Goal: Task Accomplishment & Management: Complete application form

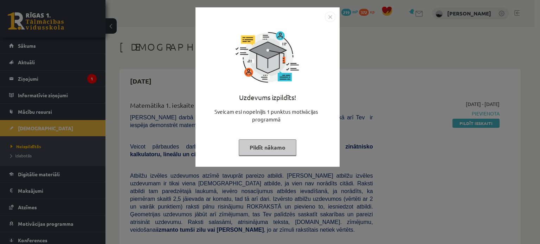
click at [286, 142] on button "Pildīt nākamo" at bounding box center [268, 148] width 58 height 16
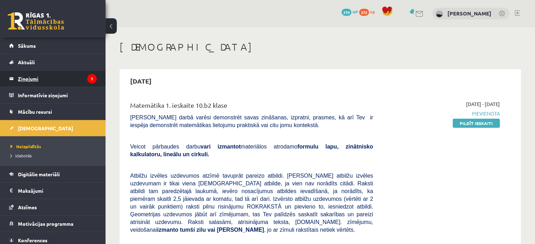
click at [56, 79] on legend "Ziņojumi 1" at bounding box center [57, 79] width 79 height 16
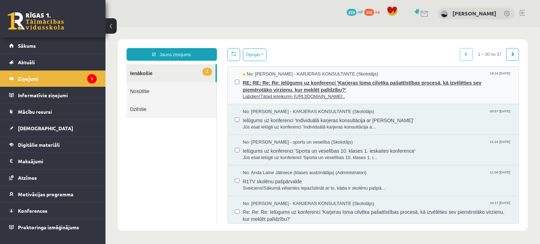
click at [317, 89] on span "RE: RE: Re: Re: Ielūgums uz konferenci 'Karjeras loma cilvēka pašattīstības pro…" at bounding box center [377, 86] width 269 height 16
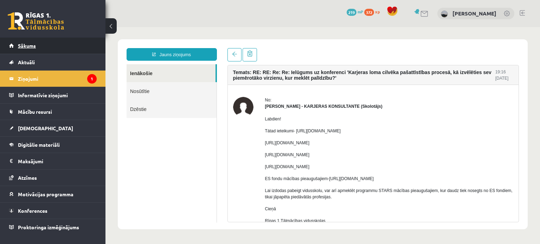
click at [34, 42] on link "Sākums" at bounding box center [53, 46] width 88 height 16
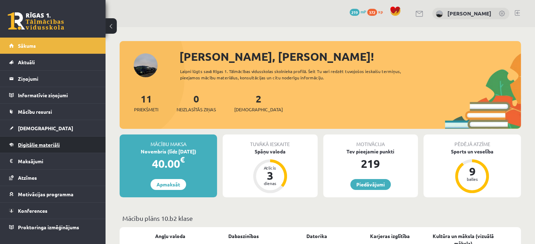
click at [56, 142] on span "Digitālie materiāli" at bounding box center [39, 145] width 42 height 6
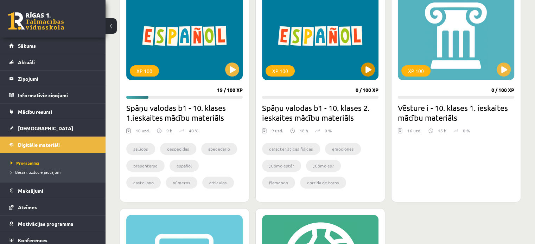
scroll to position [217, 0]
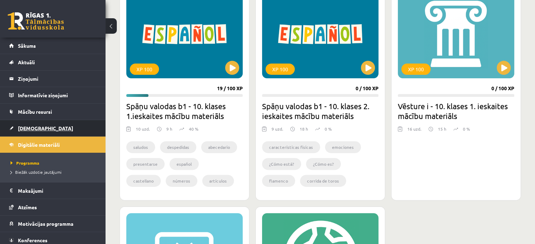
click at [28, 130] on span "[DEMOGRAPHIC_DATA]" at bounding box center [45, 128] width 55 height 6
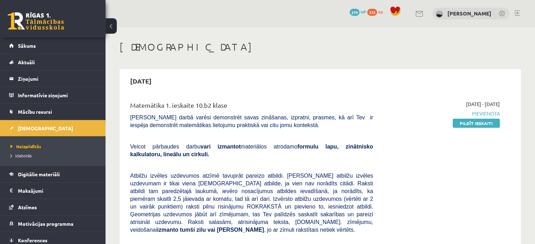
drag, startPoint x: 470, startPoint y: 119, endPoint x: 335, endPoint y: 26, distance: 163.8
click at [470, 119] on link "Pildīt ieskaiti" at bounding box center [476, 123] width 47 height 9
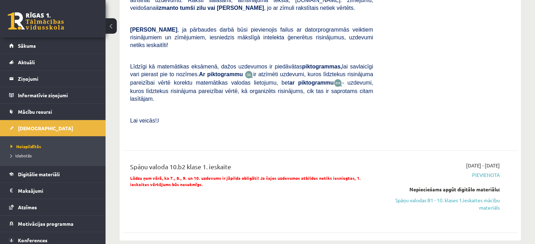
scroll to position [331, 0]
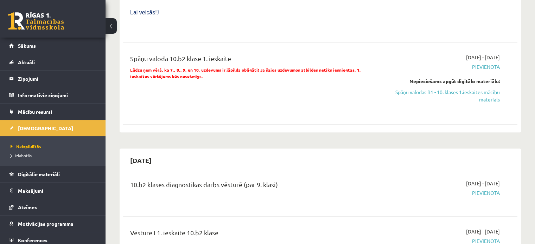
drag, startPoint x: 484, startPoint y: 70, endPoint x: 302, endPoint y: 24, distance: 188.4
click at [484, 89] on link "Spāņu valodas B1 - 10. klases 1.ieskaites mācību materiāls" at bounding box center [442, 96] width 116 height 15
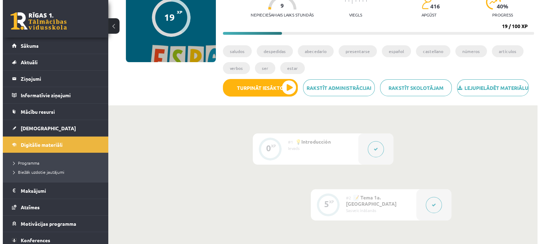
scroll to position [81, 0]
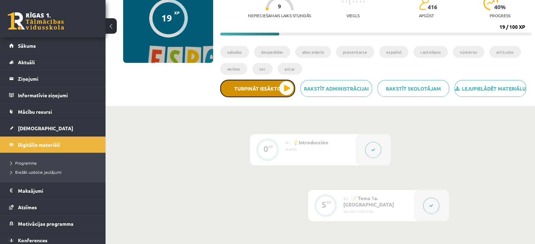
click at [267, 97] on button "Turpināt iesākto" at bounding box center [257, 89] width 75 height 18
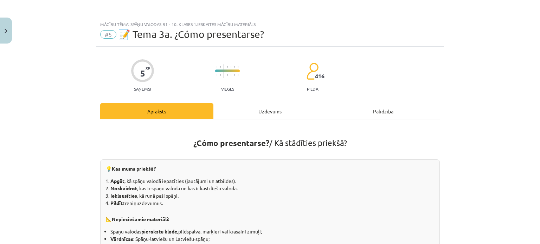
click at [262, 111] on div "Uzdevums" at bounding box center [269, 111] width 113 height 16
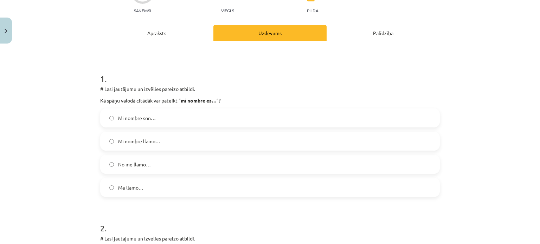
scroll to position [105, 0]
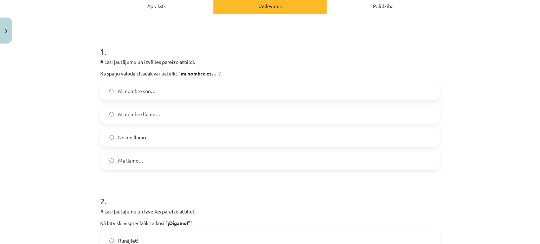
click at [203, 160] on label "Me llamo…" at bounding box center [270, 161] width 338 height 18
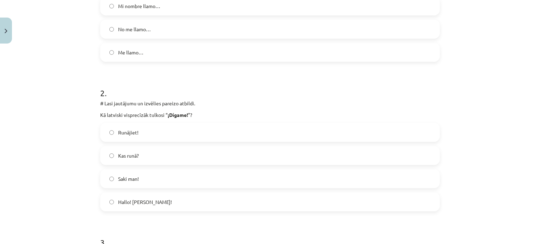
scroll to position [211, 0]
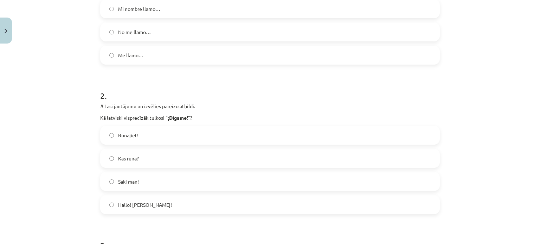
click at [185, 203] on label "Hallo! jeb Klausos!" at bounding box center [270, 205] width 338 height 18
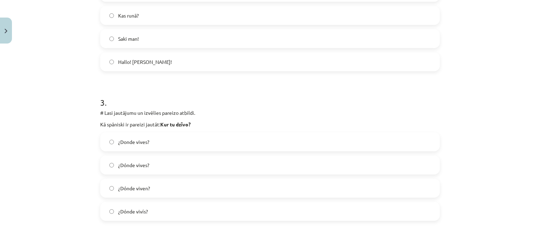
scroll to position [352, 0]
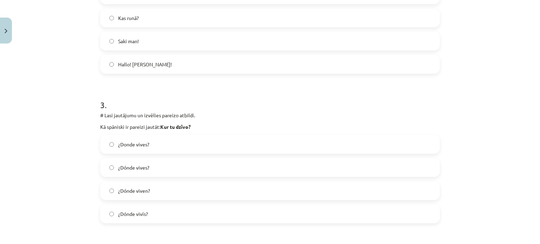
click at [153, 164] on label "¿Dónde vives?" at bounding box center [270, 168] width 338 height 18
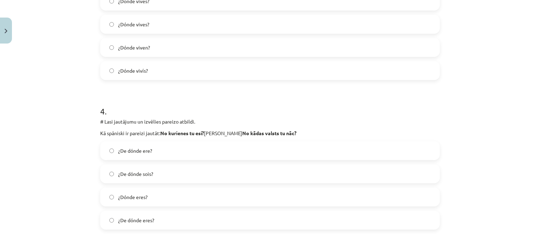
scroll to position [492, 0]
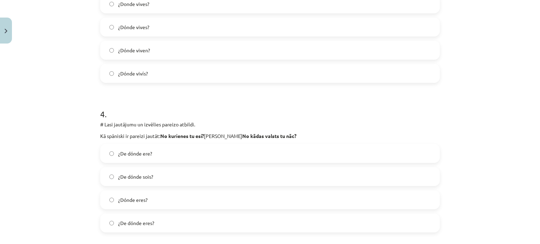
click at [177, 223] on label "¿De dónde eres?" at bounding box center [270, 223] width 338 height 18
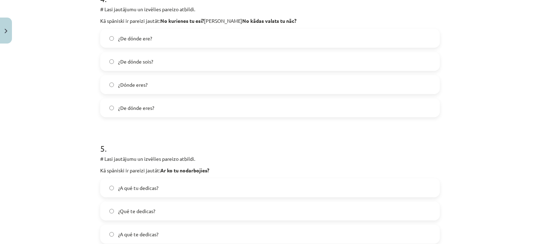
scroll to position [703, 0]
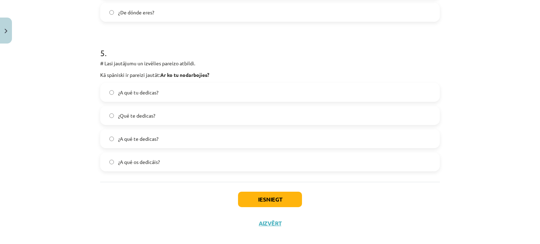
click at [146, 94] on span "¿A qué tu dedicas?" at bounding box center [138, 92] width 40 height 7
click at [252, 205] on button "Iesniegt" at bounding box center [270, 199] width 64 height 15
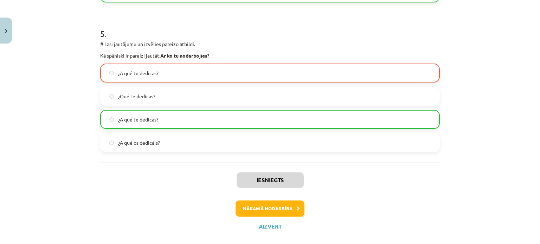
scroll to position [734, 0]
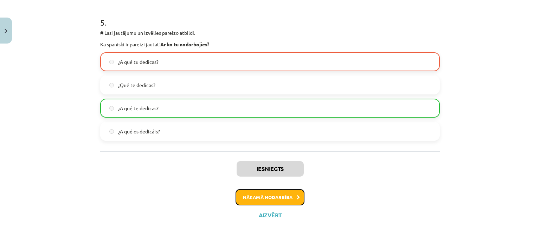
click at [273, 196] on button "Nākamā nodarbība" at bounding box center [270, 198] width 69 height 16
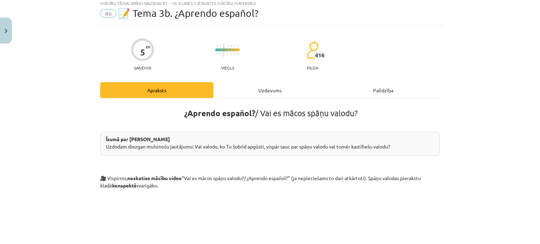
scroll to position [18, 0]
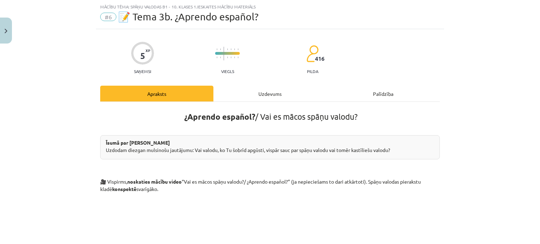
click at [274, 91] on div "Uzdevums" at bounding box center [269, 94] width 113 height 16
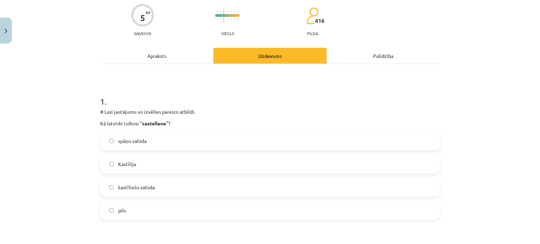
scroll to position [53, 0]
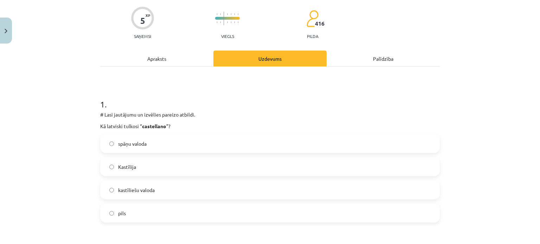
click at [136, 187] on span "kastīliešu valoda" at bounding box center [136, 190] width 37 height 7
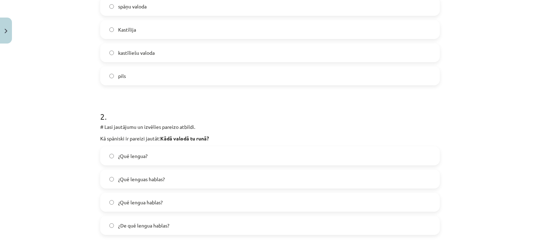
scroll to position [193, 0]
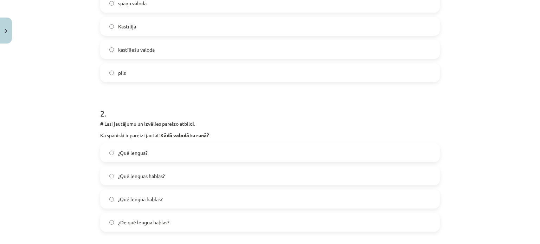
click at [166, 176] on label "¿Qué lenguas hablas?" at bounding box center [270, 176] width 338 height 18
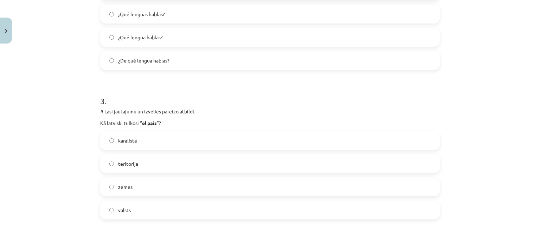
scroll to position [364, 0]
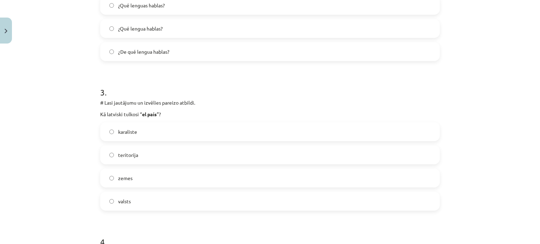
click at [133, 202] on label "valsts" at bounding box center [270, 202] width 338 height 18
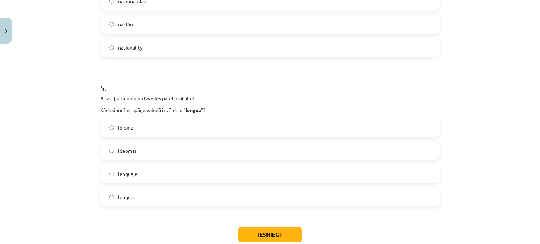
scroll to position [571, 0]
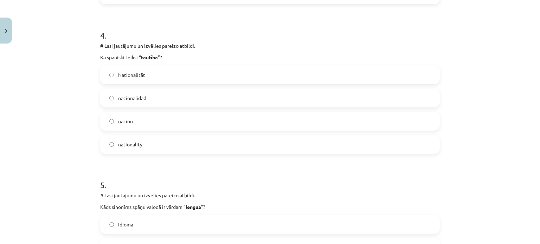
click at [162, 122] on label "nación" at bounding box center [270, 122] width 338 height 18
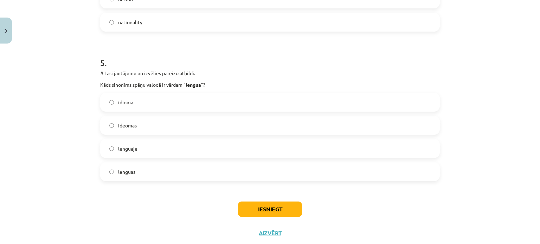
scroll to position [710, 0]
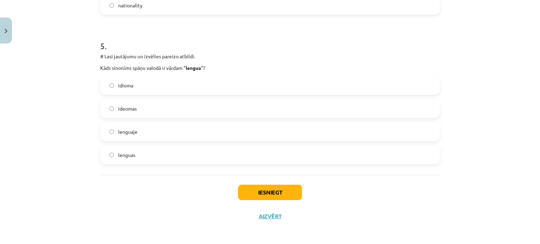
click at [144, 83] on label "idioma" at bounding box center [270, 86] width 338 height 18
click at [265, 194] on button "Iesniegt" at bounding box center [270, 192] width 64 height 15
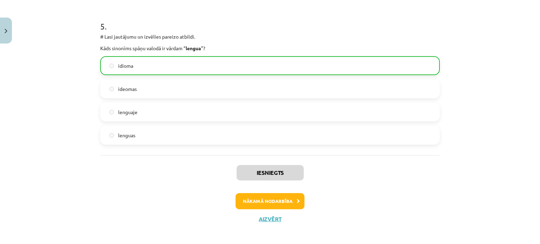
scroll to position [734, 0]
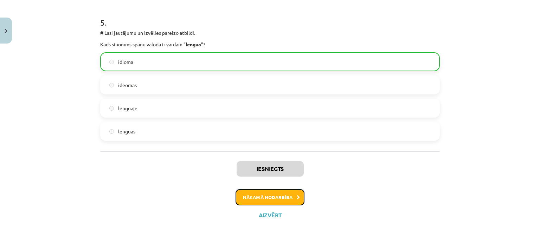
click at [290, 192] on button "Nākamā nodarbība" at bounding box center [270, 198] width 69 height 16
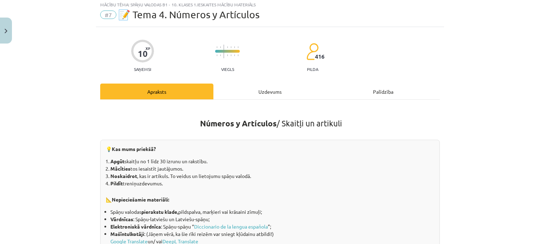
scroll to position [18, 0]
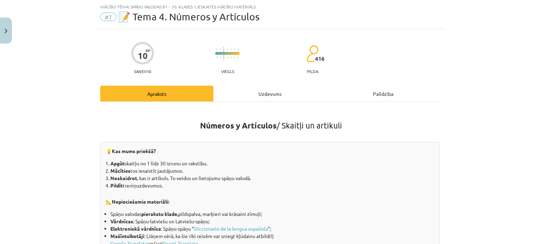
click at [267, 93] on div "Uzdevums" at bounding box center [269, 94] width 113 height 16
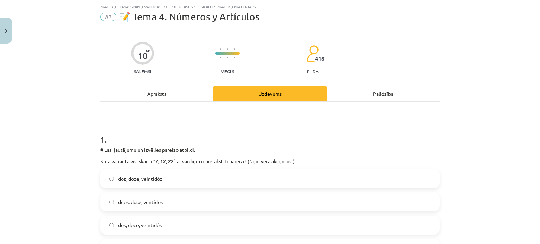
click at [169, 97] on div "Apraksts" at bounding box center [156, 94] width 113 height 16
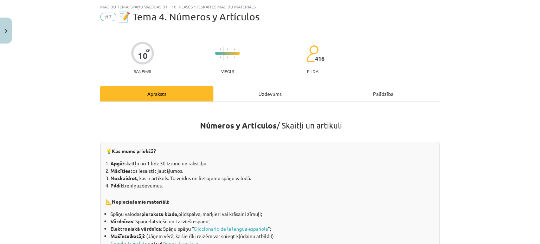
click at [248, 99] on div "Uzdevums" at bounding box center [269, 94] width 113 height 16
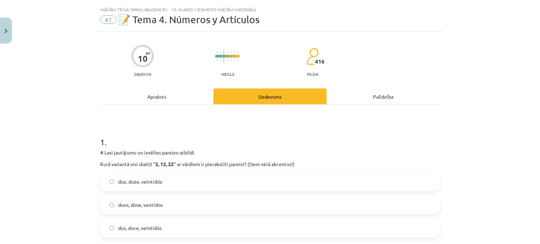
scroll to position [70, 0]
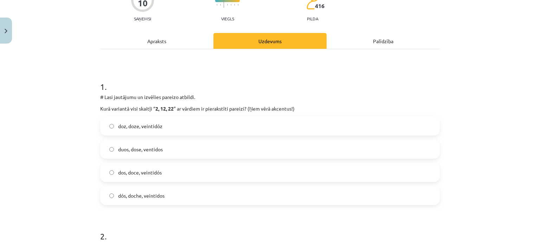
click at [162, 172] on label "dos, doce, veintidós" at bounding box center [270, 173] width 338 height 18
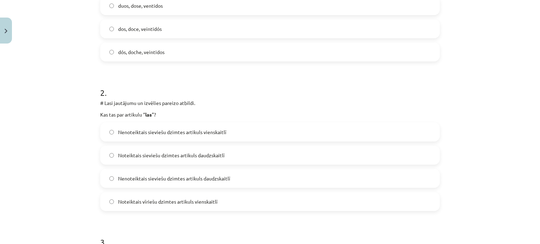
scroll to position [211, 0]
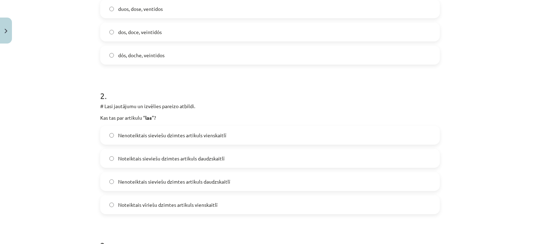
click at [229, 157] on label "Noteiktais sieviešu dzimtes artikuls daudzskaitlī" at bounding box center [270, 159] width 338 height 18
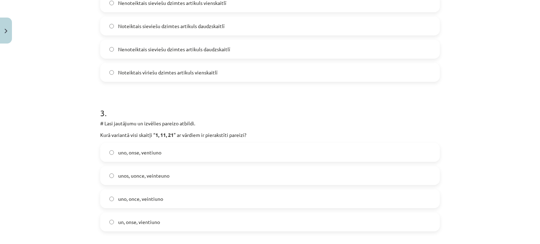
scroll to position [352, 0]
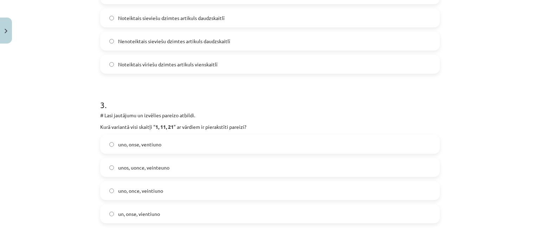
click at [166, 192] on label "uno, once, veintiuno" at bounding box center [270, 191] width 338 height 18
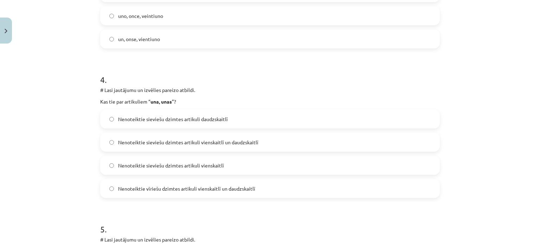
scroll to position [527, 0]
click at [232, 140] on span "Nenoteiktie sieviešu dzimtes artikuli vienskaitlī un daudzskaitlī" at bounding box center [188, 141] width 140 height 7
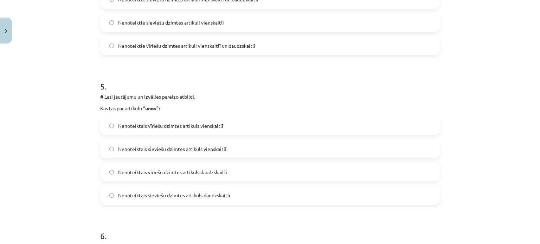
scroll to position [668, 0]
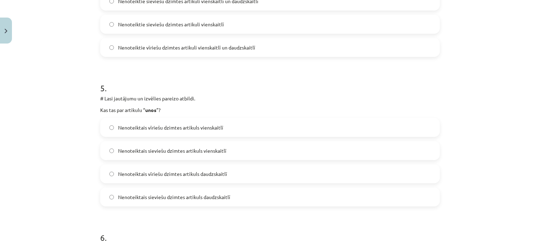
click at [174, 173] on span "Nenoteiktais vīriešu dzimtes artikuls daudzskaitlī" at bounding box center [172, 174] width 109 height 7
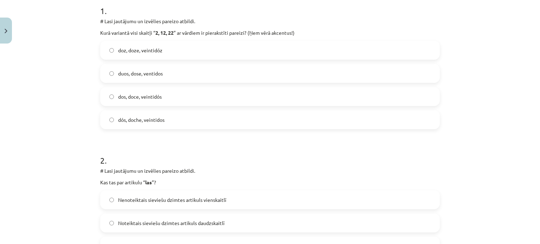
scroll to position [70, 0]
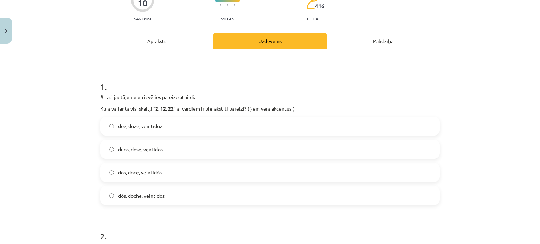
click at [153, 42] on div "Apraksts" at bounding box center [156, 41] width 113 height 16
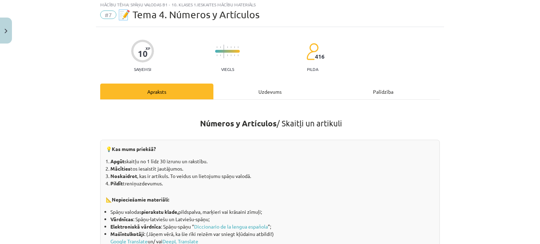
scroll to position [18, 0]
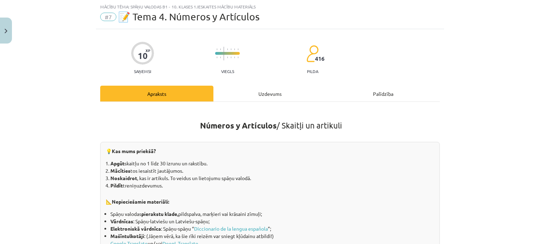
click at [269, 101] on div "Uzdevums" at bounding box center [269, 94] width 113 height 16
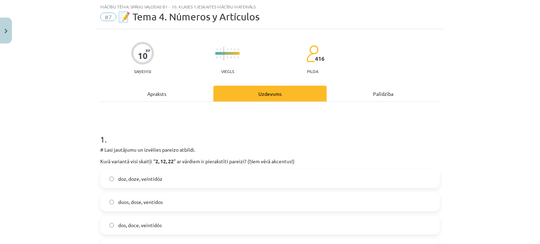
click at [173, 92] on div "Apraksts" at bounding box center [156, 94] width 113 height 16
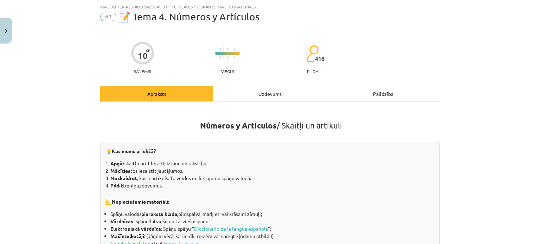
click at [266, 96] on div "Uzdevums" at bounding box center [269, 94] width 113 height 16
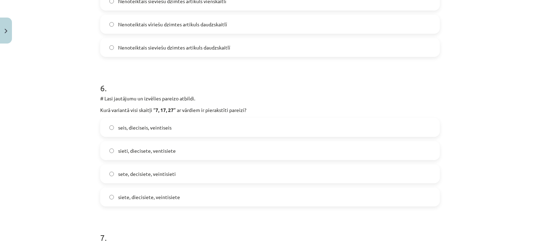
scroll to position [828, 0]
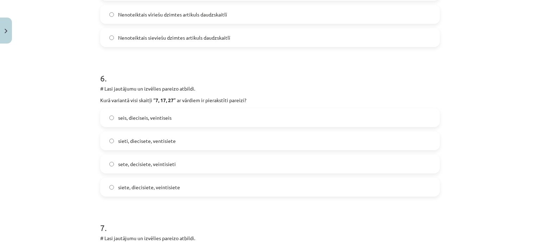
click at [176, 190] on label "siete, diecisiete, veintisiete" at bounding box center [270, 188] width 338 height 18
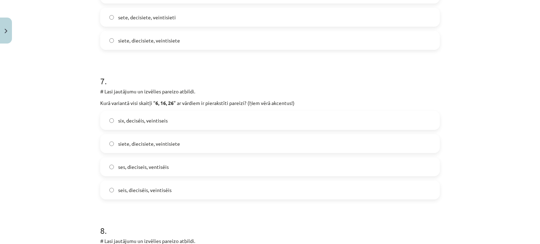
scroll to position [985, 0]
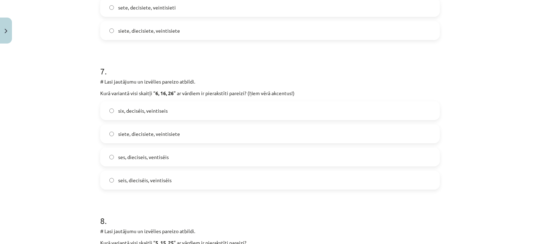
click at [159, 180] on span "seis, dieciséis, veintiséis" at bounding box center [144, 180] width 53 height 7
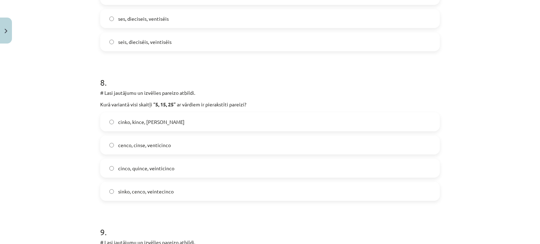
scroll to position [1125, 0]
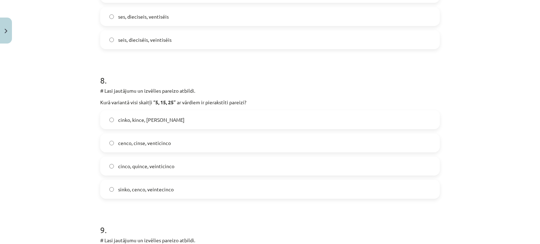
click at [179, 165] on label "cinco, quince, veinticinco" at bounding box center [270, 167] width 338 height 18
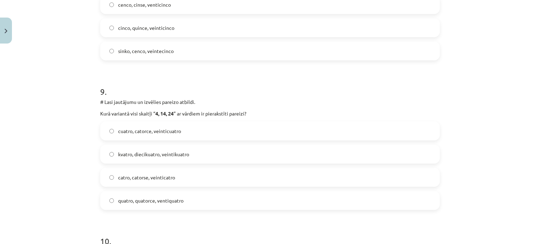
scroll to position [1266, 0]
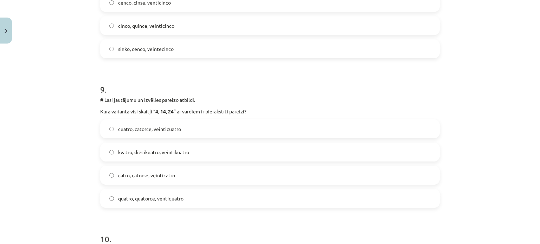
click at [179, 130] on label "cuatro, catorce, veinticuatro" at bounding box center [270, 129] width 338 height 18
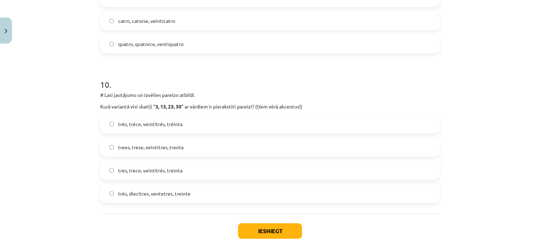
scroll to position [1461, 0]
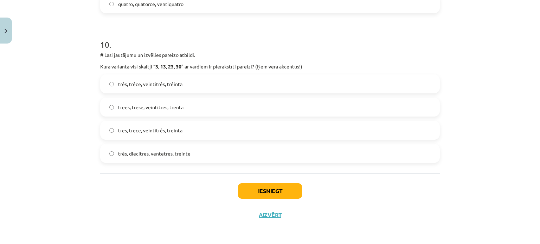
click at [185, 129] on label "tres, trece, veintitrés, treinta" at bounding box center [270, 131] width 338 height 18
click at [277, 188] on button "Iesniegt" at bounding box center [270, 191] width 64 height 15
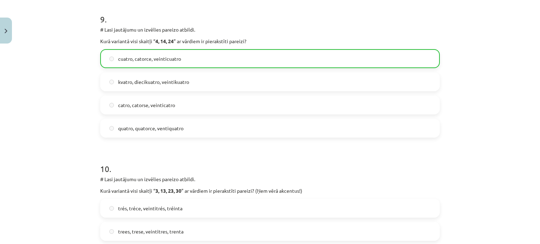
scroll to position [1483, 0]
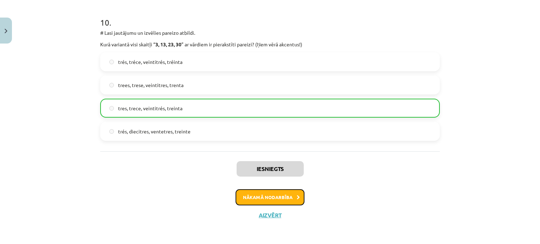
click at [286, 198] on button "Nākamā nodarbība" at bounding box center [270, 198] width 69 height 16
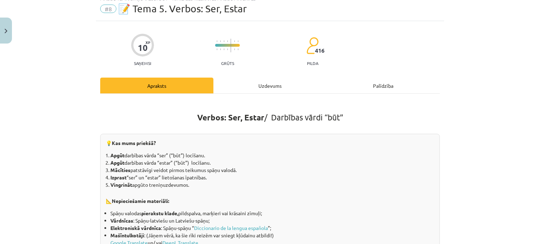
scroll to position [18, 0]
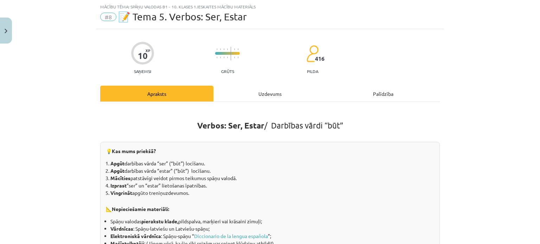
click at [270, 92] on div "Uzdevums" at bounding box center [269, 94] width 113 height 16
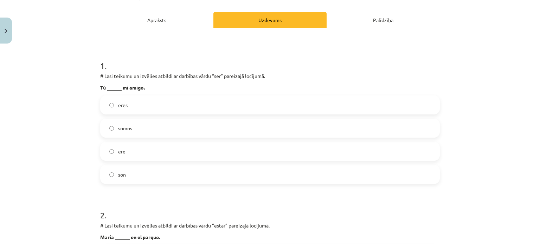
scroll to position [88, 0]
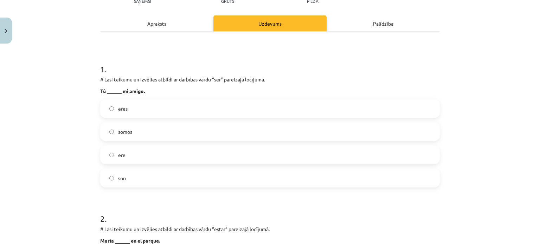
click at [171, 102] on label "eres" at bounding box center [270, 109] width 338 height 18
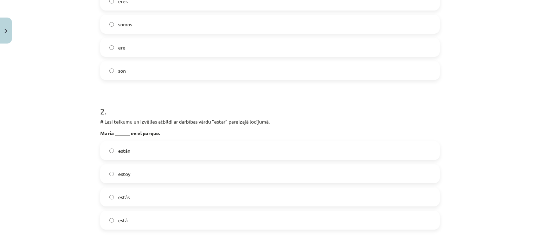
scroll to position [193, 0]
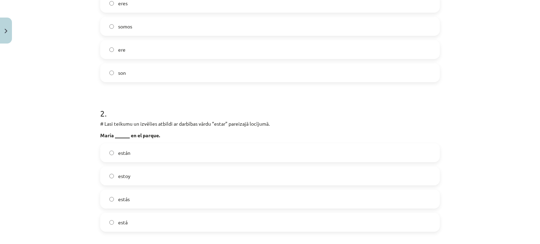
click at [121, 224] on span "está" at bounding box center [122, 222] width 9 height 7
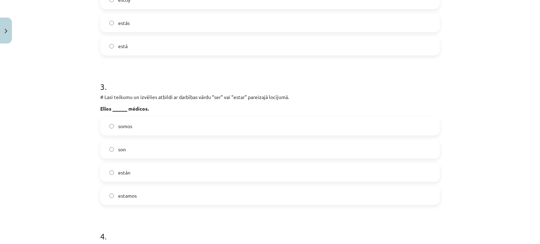
scroll to position [369, 0]
click at [128, 150] on label "son" at bounding box center [270, 150] width 338 height 18
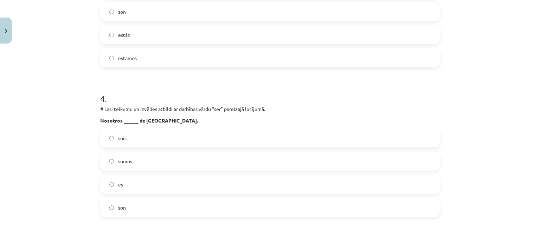
scroll to position [510, 0]
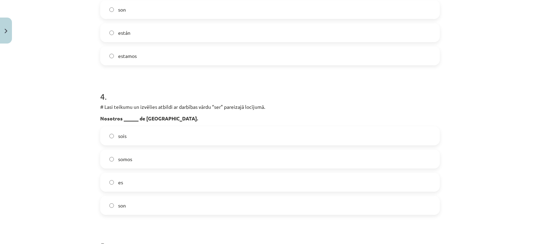
drag, startPoint x: 153, startPoint y: 161, endPoint x: 145, endPoint y: 153, distance: 11.7
click at [153, 161] on label "somos" at bounding box center [270, 159] width 338 height 18
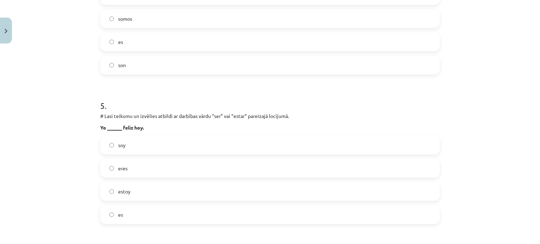
drag, startPoint x: 150, startPoint y: 193, endPoint x: 145, endPoint y: 191, distance: 5.4
click at [150, 193] on label "estoy" at bounding box center [270, 192] width 338 height 18
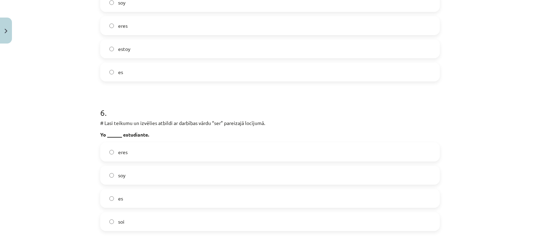
scroll to position [791, 0]
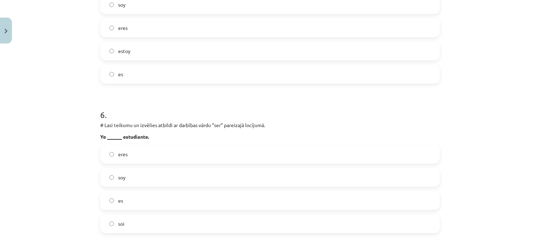
click at [142, 174] on label "soy" at bounding box center [270, 178] width 338 height 18
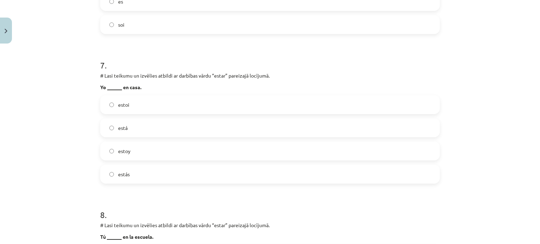
scroll to position [967, 0]
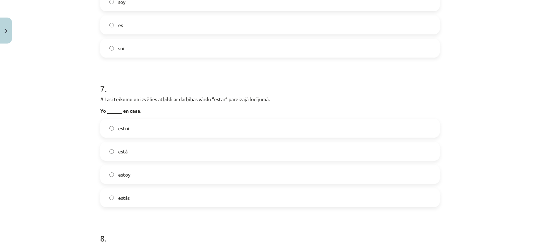
click at [111, 175] on label "estoy" at bounding box center [270, 175] width 338 height 18
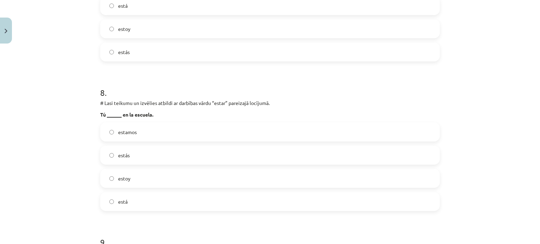
scroll to position [1109, 0]
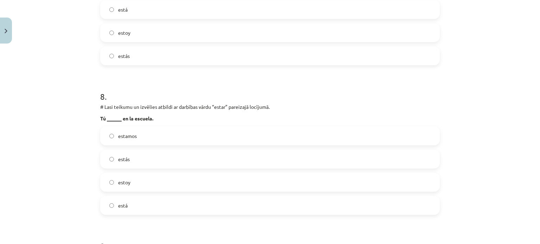
click at [121, 158] on span "estás" at bounding box center [124, 159] width 12 height 7
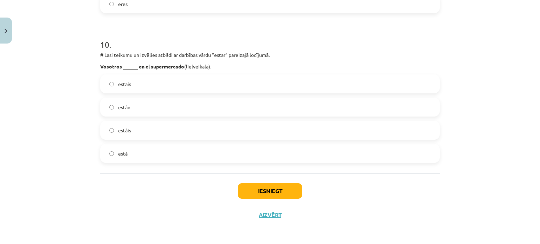
click at [142, 128] on label "estáis" at bounding box center [270, 131] width 338 height 18
click at [280, 190] on button "Iesniegt" at bounding box center [270, 191] width 64 height 15
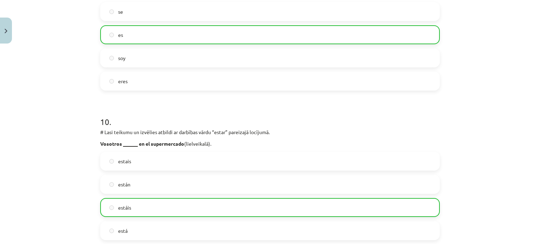
scroll to position [1483, 0]
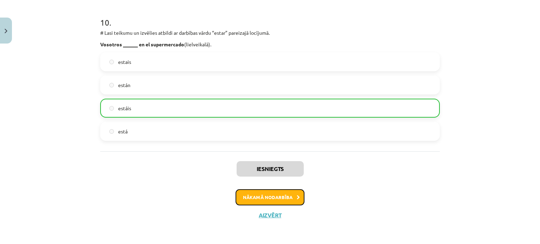
click at [297, 196] on icon at bounding box center [298, 197] width 3 height 5
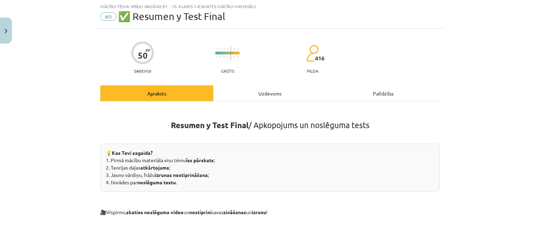
scroll to position [18, 0]
click at [264, 91] on div "Uzdevums" at bounding box center [269, 94] width 113 height 16
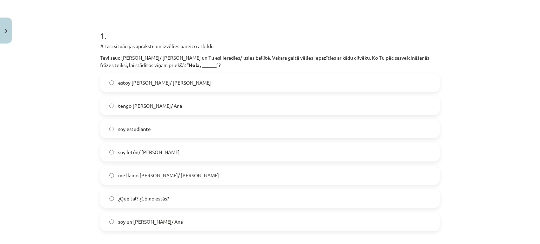
scroll to position [123, 0]
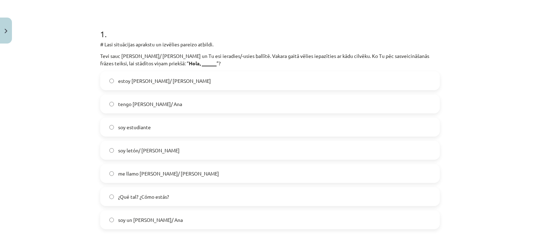
click at [172, 173] on label "me llamo Pedro/ Ana" at bounding box center [270, 174] width 338 height 18
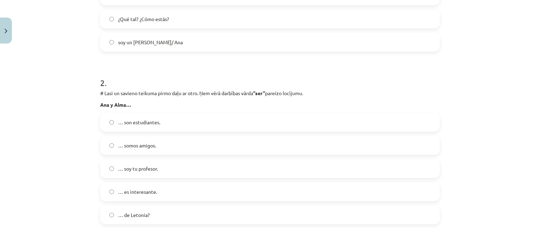
scroll to position [299, 0]
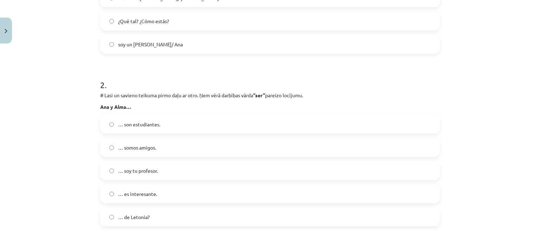
click at [154, 126] on span "… son estudiantes." at bounding box center [139, 124] width 42 height 7
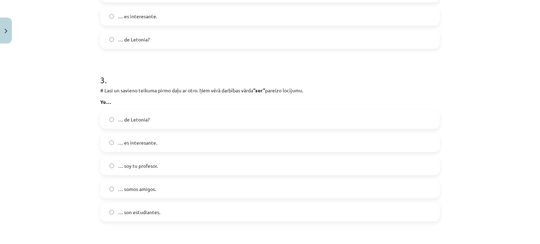
scroll to position [475, 0]
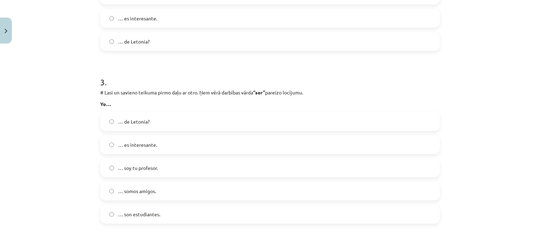
click at [138, 121] on span "… de Letonia?" at bounding box center [134, 121] width 32 height 7
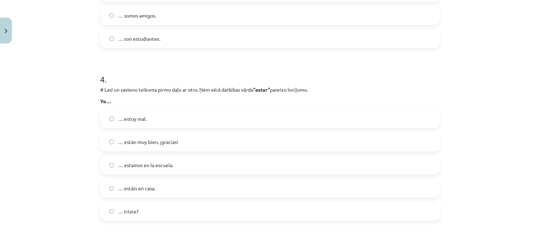
click at [42, 101] on div "Mācību tēma: Spāņu valodas b1 - 10. klases 1.ieskaites mācību materiāls #9 ✅ Re…" at bounding box center [270, 122] width 540 height 244
click at [169, 123] on label "… estoy mal." at bounding box center [270, 119] width 338 height 18
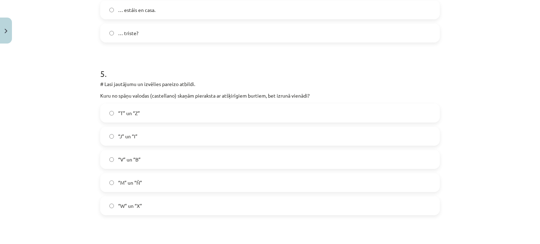
scroll to position [826, 0]
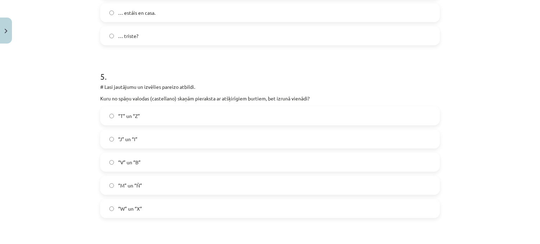
click at [141, 166] on label "“V” un “B”" at bounding box center [270, 163] width 338 height 18
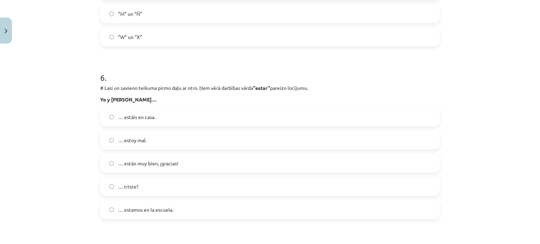
scroll to position [1002, 0]
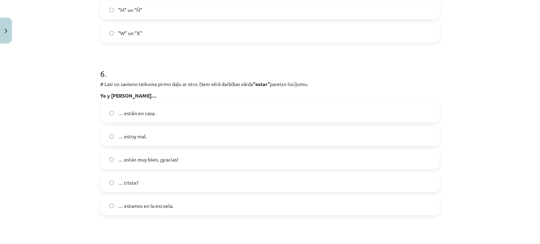
click at [173, 204] on label "… estamos en la escuela." at bounding box center [270, 206] width 338 height 18
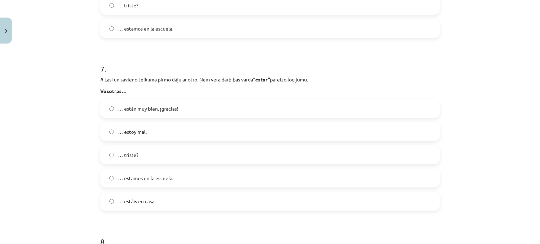
scroll to position [1178, 0]
click at [70, 113] on div "Mācību tēma: Spāņu valodas b1 - 10. klases 1.ieskaites mācību materiāls #9 ✅ Re…" at bounding box center [270, 122] width 540 height 244
click at [149, 200] on span "… estáis en casa." at bounding box center [136, 203] width 37 height 7
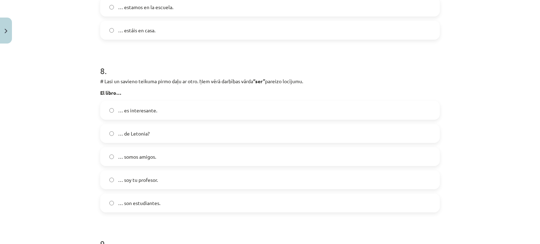
scroll to position [1354, 0]
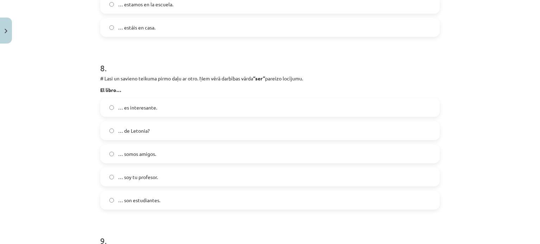
drag, startPoint x: 162, startPoint y: 201, endPoint x: 135, endPoint y: 192, distance: 28.0
click at [162, 200] on label "… son estudiantes." at bounding box center [270, 201] width 338 height 18
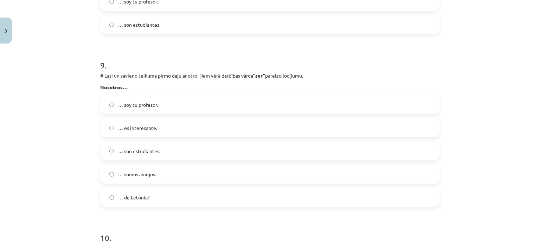
click at [138, 151] on span "… son estudiantes." at bounding box center [139, 151] width 42 height 7
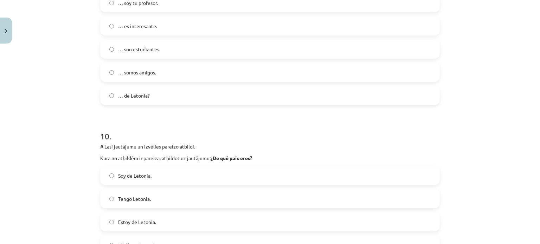
scroll to position [1705, 0]
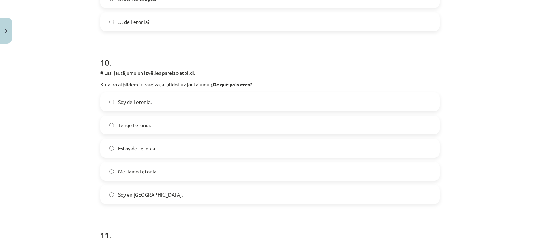
click at [145, 125] on span "Tengo Letonia." at bounding box center [134, 125] width 33 height 7
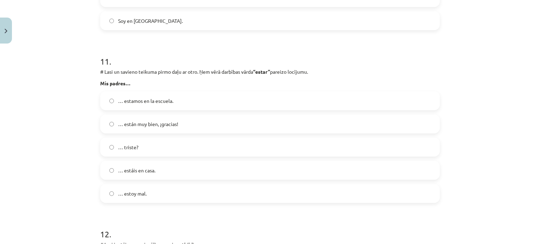
scroll to position [1881, 0]
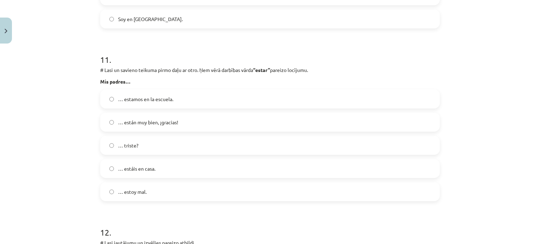
click at [165, 122] on span "… están muy bien, ¡gracias!" at bounding box center [148, 122] width 60 height 7
click at [141, 96] on span "… estamos en la escuela." at bounding box center [145, 99] width 55 height 7
click at [134, 122] on span "… están muy bien, ¡gracias!" at bounding box center [148, 122] width 60 height 7
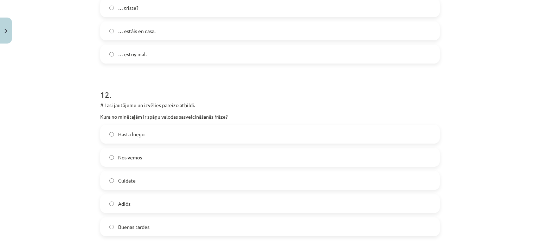
scroll to position [2057, 0]
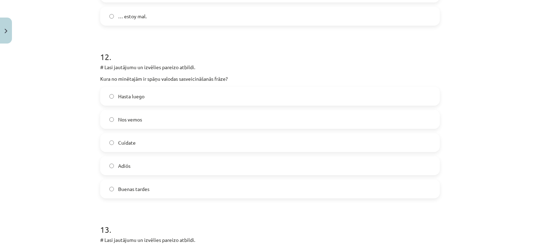
click at [168, 144] on label "Cuídate" at bounding box center [270, 143] width 338 height 18
click at [145, 166] on label "Adiós" at bounding box center [270, 166] width 338 height 18
click at [143, 191] on span "Buenas tardes" at bounding box center [133, 189] width 31 height 7
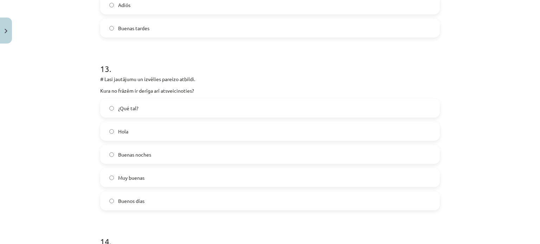
scroll to position [2233, 0]
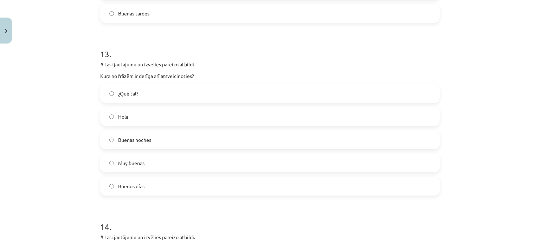
click at [162, 140] on label "Buenas noches" at bounding box center [270, 140] width 338 height 18
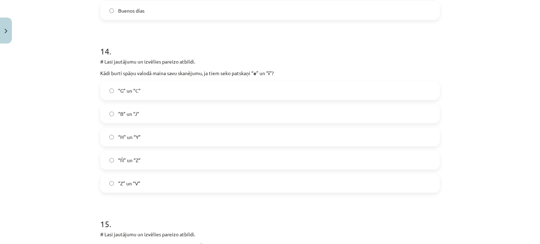
click at [141, 91] on label "“G” un “C”" at bounding box center [270, 91] width 338 height 18
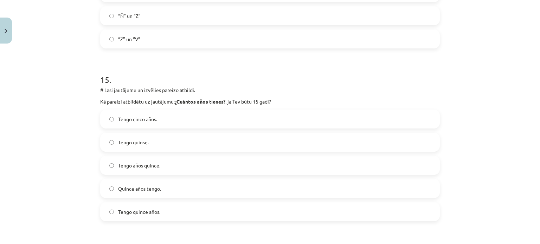
scroll to position [2584, 0]
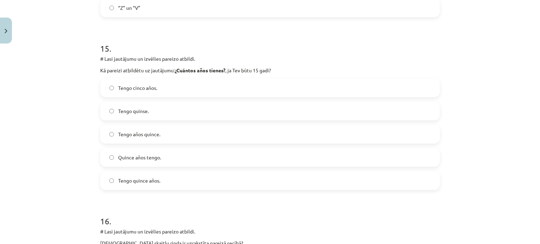
drag, startPoint x: 167, startPoint y: 178, endPoint x: 113, endPoint y: 146, distance: 63.0
click at [167, 178] on label "Tengo quince años." at bounding box center [270, 181] width 338 height 18
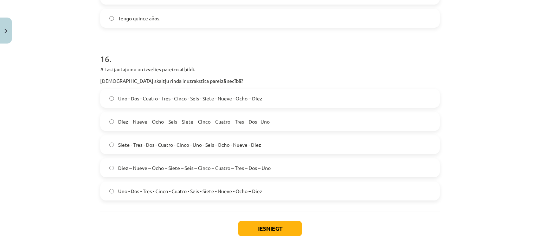
scroll to position [2749, 0]
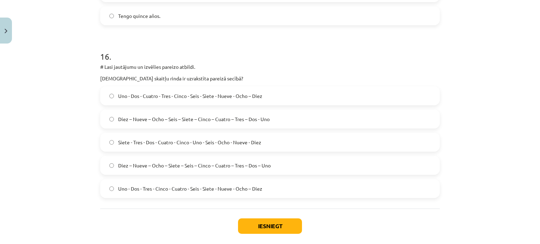
click at [58, 94] on div "Mācību tēma: Spāņu valodas b1 - 10. klases 1.ieskaites mācību materiāls #9 ✅ Re…" at bounding box center [270, 122] width 540 height 244
click at [140, 168] on span "Diez – Nueve – Ocho – Siete – Seis – Cinco – Cuatro – Tres – Dos – Uno" at bounding box center [194, 165] width 153 height 7
click at [285, 225] on button "Iesniegt" at bounding box center [270, 226] width 64 height 15
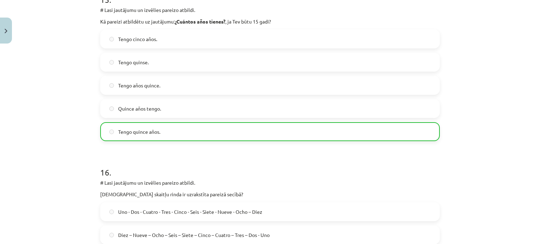
scroll to position [2807, 0]
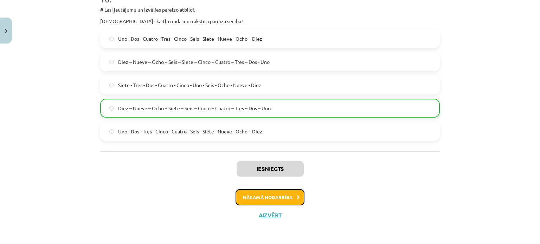
click at [264, 193] on button "Nākamā nodarbība" at bounding box center [270, 198] width 69 height 16
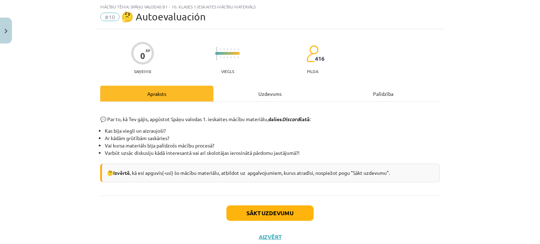
click at [258, 97] on div "Uzdevums" at bounding box center [269, 94] width 113 height 16
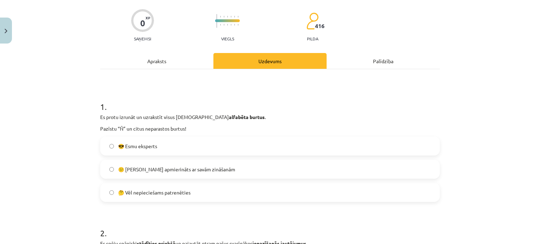
scroll to position [53, 0]
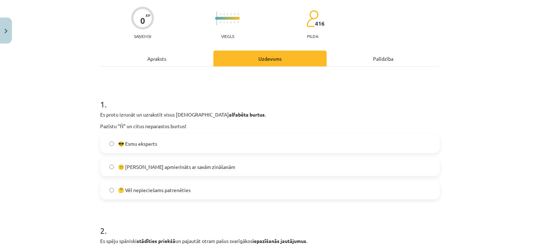
click at [163, 191] on span "🤔 Vēl nepieciešams patrenēties" at bounding box center [154, 190] width 72 height 7
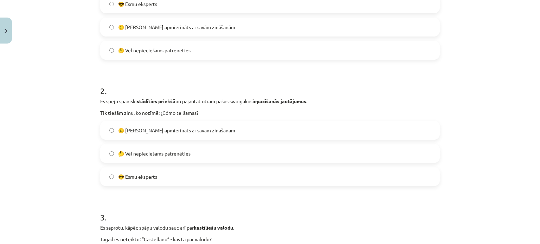
scroll to position [193, 0]
drag, startPoint x: 182, startPoint y: 150, endPoint x: 96, endPoint y: 127, distance: 89.8
click at [182, 149] on span "🤔 Vēl nepieciešams patrenēties" at bounding box center [154, 152] width 72 height 7
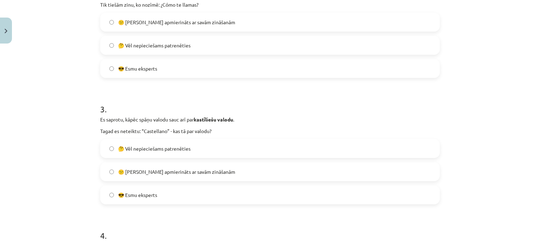
scroll to position [334, 0]
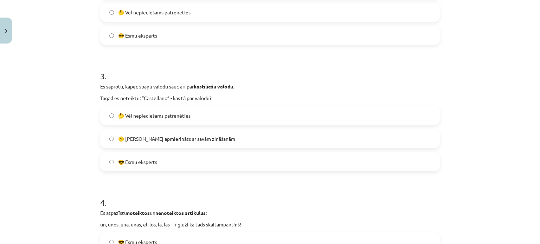
click at [164, 115] on span "🤔 Vēl nepieciešams patrenēties" at bounding box center [154, 115] width 72 height 7
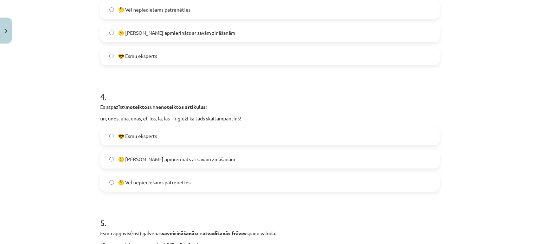
scroll to position [475, 0]
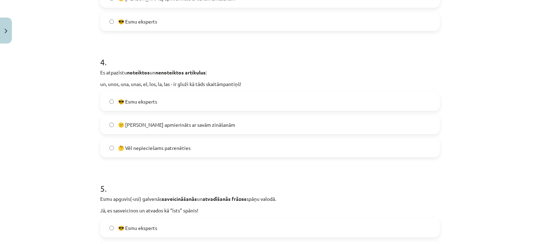
click at [171, 146] on span "🤔 Vēl nepieciešams patrenēties" at bounding box center [154, 148] width 72 height 7
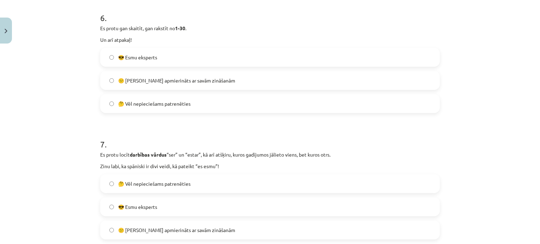
scroll to position [615, 0]
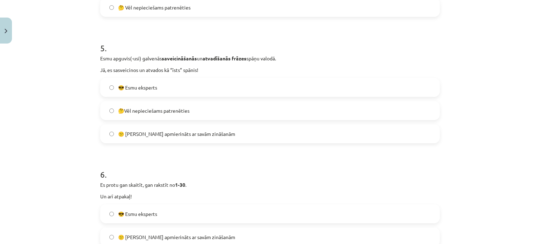
click at [170, 107] on span "🤔Vēl nepieciešams patrenēties" at bounding box center [153, 110] width 71 height 7
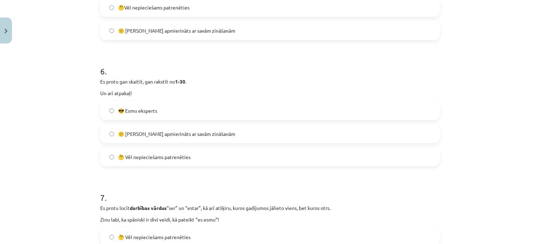
scroll to position [721, 0]
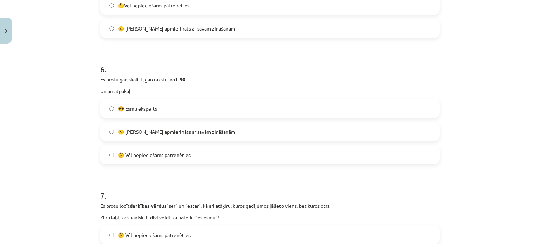
click at [172, 133] on span "😕 Neesmu apmierināts ar savām zināšanām" at bounding box center [176, 131] width 117 height 7
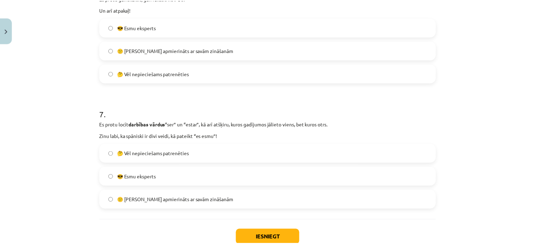
scroll to position [826, 0]
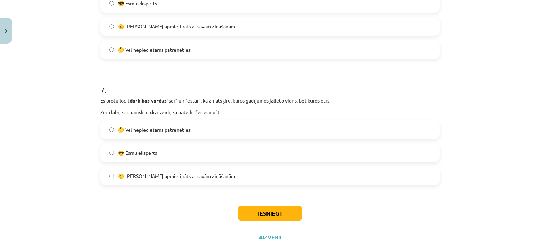
click at [166, 175] on span "😕 Neesmu apmierināts ar savām zināšanām" at bounding box center [176, 176] width 117 height 7
click at [263, 211] on button "Iesniegt" at bounding box center [270, 213] width 64 height 15
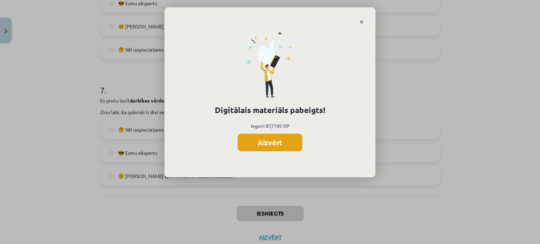
click at [289, 145] on button "Aizvērt" at bounding box center [270, 143] width 65 height 18
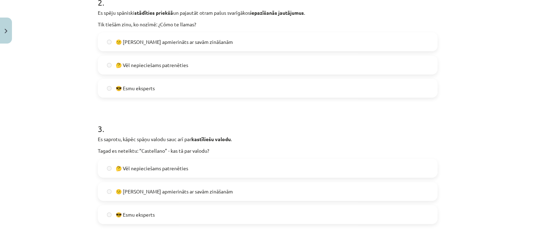
scroll to position [70, 0]
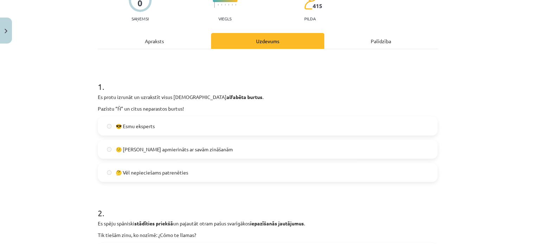
click at [141, 124] on span "😎 Esmu eksperts" at bounding box center [135, 126] width 39 height 7
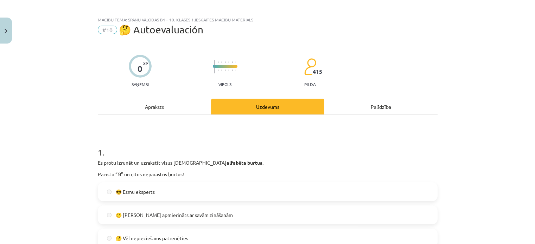
scroll to position [0, 0]
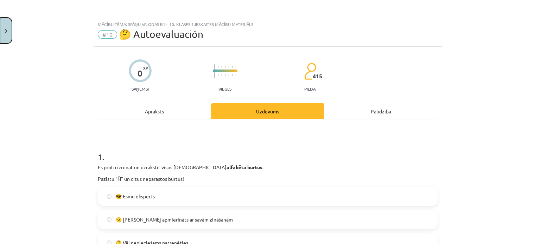
click at [5, 26] on button "Close" at bounding box center [6, 31] width 12 height 26
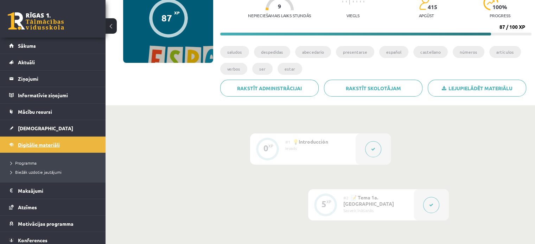
click at [49, 141] on link "Digitālie materiāli" at bounding box center [53, 145] width 88 height 16
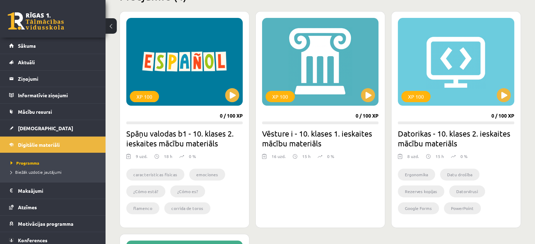
scroll to position [176, 0]
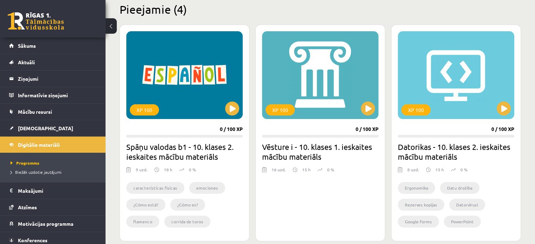
click at [47, 18] on link at bounding box center [36, 21] width 56 height 18
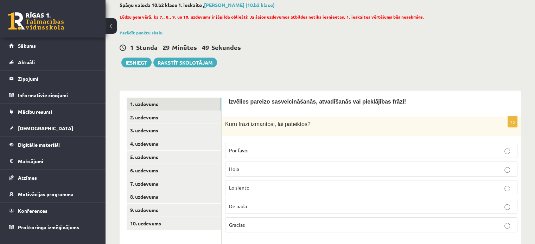
scroll to position [35, 0]
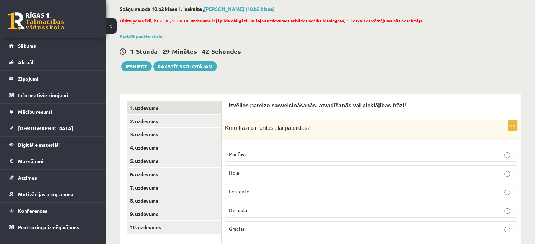
click at [289, 226] on p "Gracias" at bounding box center [371, 228] width 284 height 7
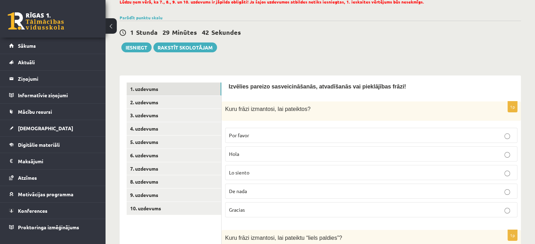
scroll to position [105, 0]
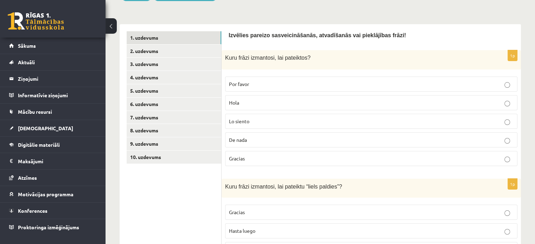
click at [342, 62] on p "Kuru frāzi izmantosi, lai pateiktos?" at bounding box center [353, 58] width 257 height 8
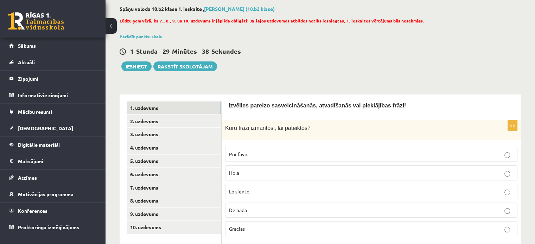
scroll to position [35, 0]
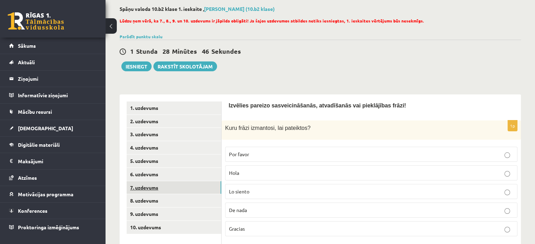
click at [180, 185] on link "7. uzdevums" at bounding box center [174, 187] width 95 height 13
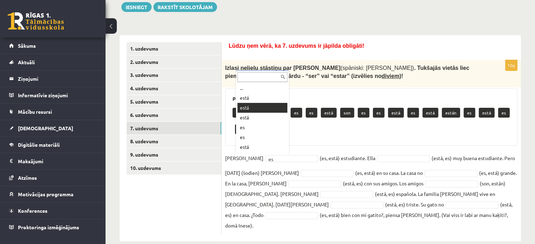
scroll to position [0, 0]
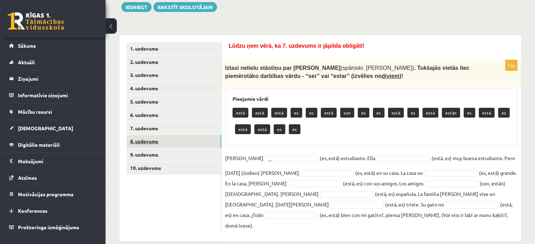
click at [150, 145] on link "8. uzdevums" at bounding box center [174, 141] width 95 height 13
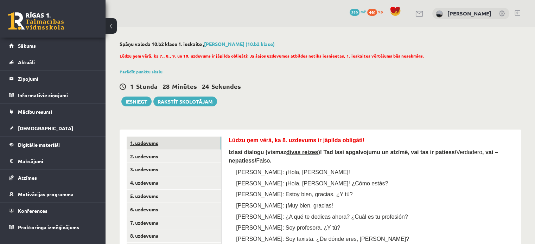
click at [176, 138] on link "1. uzdevums" at bounding box center [174, 143] width 95 height 13
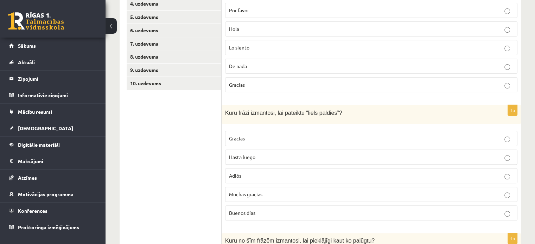
scroll to position [176, 0]
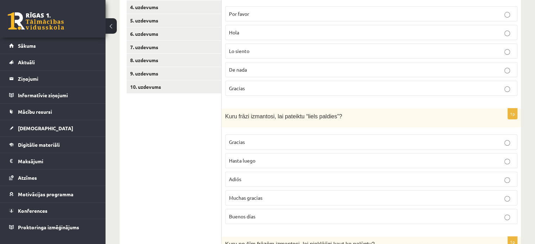
click at [260, 198] on span "Muchas gracias" at bounding box center [245, 198] width 33 height 6
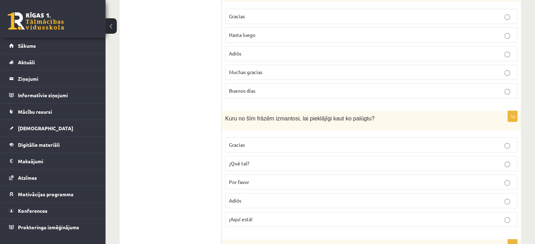
scroll to position [290, 0]
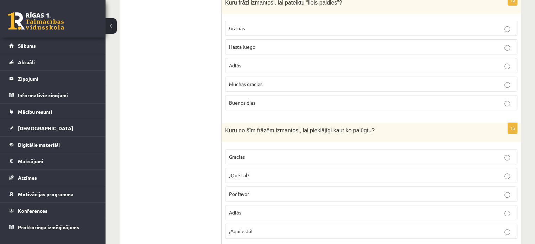
click at [257, 195] on p "Por favor" at bounding box center [371, 194] width 284 height 7
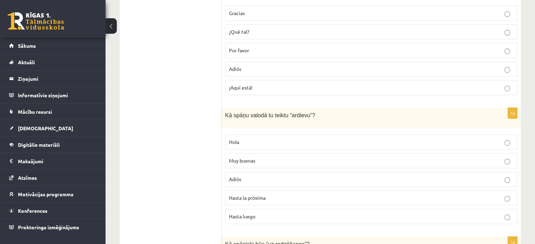
scroll to position [430, 0]
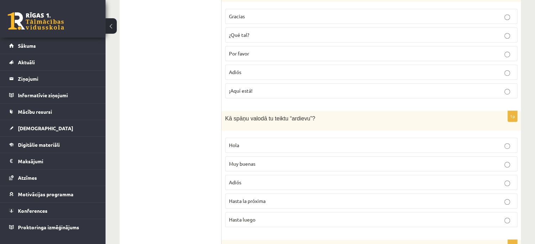
click at [274, 181] on p "Adiós" at bounding box center [371, 182] width 284 height 7
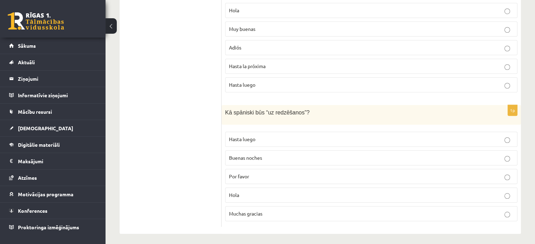
scroll to position [566, 0]
click at [250, 135] on span "Hasta luego" at bounding box center [242, 138] width 26 height 6
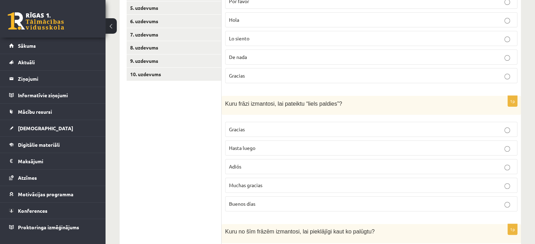
scroll to position [0, 0]
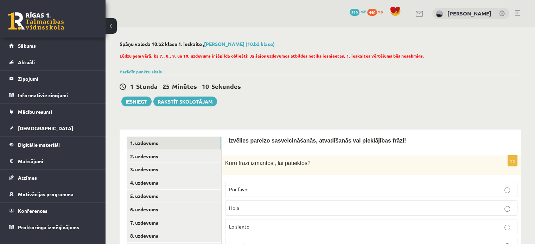
click at [236, 105] on div "1 Stunda 25 Minūtes 10 Sekundes Ieskaite saglabāta! Iesniegt Rakstīt skolotājam" at bounding box center [320, 91] width 401 height 32
click at [287, 104] on div "1 Stunda 25 Minūtes 7 Sekundes Ieskaite saglabāta! Iesniegt Rakstīt skolotājam" at bounding box center [320, 91] width 401 height 32
click at [287, 104] on div "1 Stunda 25 Minūtes 6 Sekundes Ieskaite saglabāta! Iesniegt Rakstīt skolotājam" at bounding box center [320, 91] width 401 height 32
click at [283, 104] on div "1 Stunda 25 Minūtes 6 Sekundes Ieskaite saglabāta! Iesniegt Rakstīt skolotājam" at bounding box center [320, 91] width 401 height 32
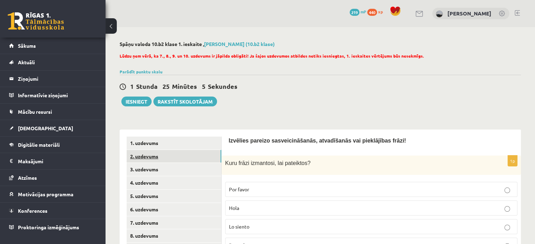
click at [193, 155] on link "2. uzdevums" at bounding box center [174, 156] width 95 height 13
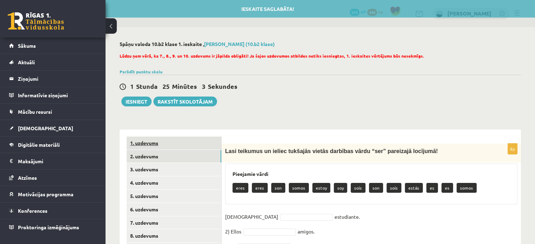
click at [197, 141] on link "1. uzdevums" at bounding box center [174, 143] width 95 height 13
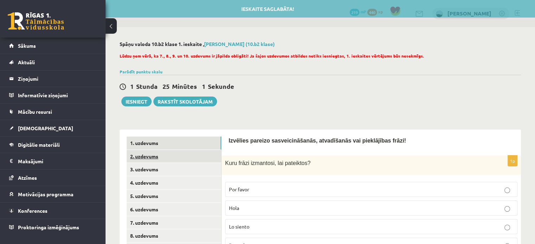
click at [191, 154] on link "2. uzdevums" at bounding box center [174, 156] width 95 height 13
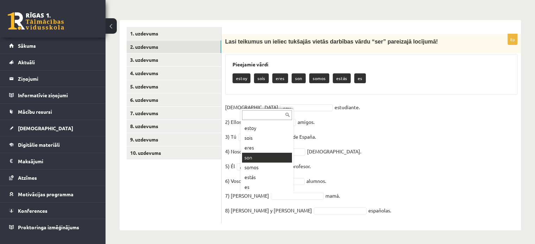
scroll to position [8, 0]
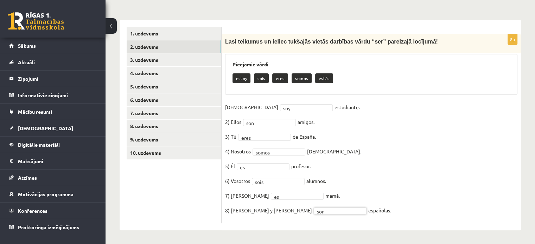
click at [372, 161] on fieldset "1) Yo soy *** estudiante. 2) Ellos son *** amigos. 3) Tú eres **** de España. 4…" at bounding box center [371, 161] width 292 height 118
click at [158, 57] on link "3. uzdevums" at bounding box center [174, 59] width 95 height 13
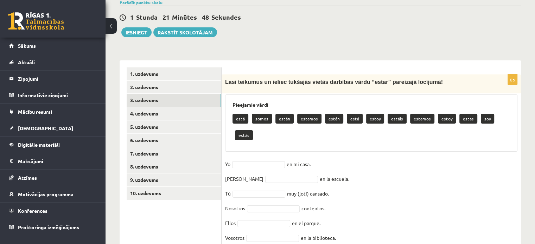
scroll to position [70, 0]
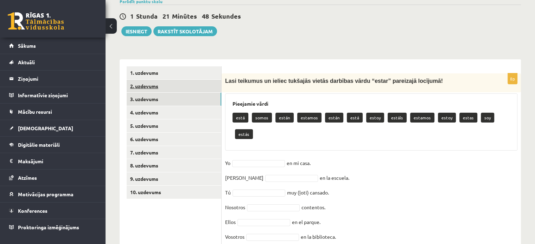
click at [160, 83] on link "2. uzdevums" at bounding box center [174, 86] width 95 height 13
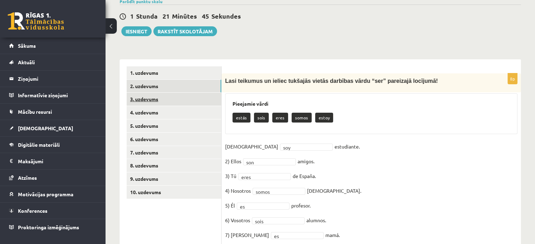
click at [162, 97] on link "3. uzdevums" at bounding box center [174, 99] width 95 height 13
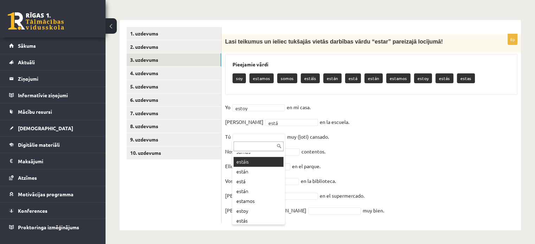
scroll to position [48, 0]
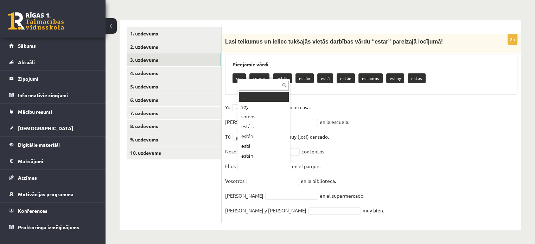
drag, startPoint x: 349, startPoint y: 169, endPoint x: 315, endPoint y: 164, distance: 34.2
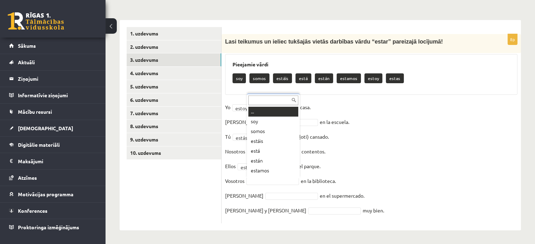
scroll to position [8, 0]
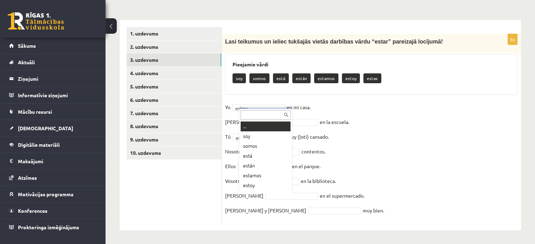
drag, startPoint x: 387, startPoint y: 180, endPoint x: 371, endPoint y: 175, distance: 16.0
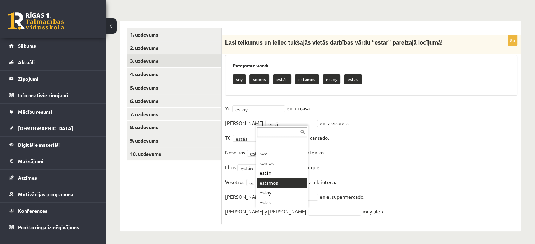
scroll to position [110, 0]
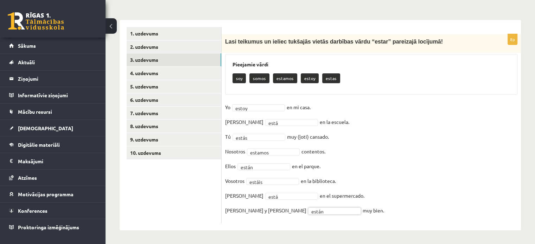
click at [370, 171] on fieldset "Yo estoy ***** en mi casa. Ella está **** en la escuela. Tú estás ***** muy (ļo…" at bounding box center [371, 161] width 292 height 118
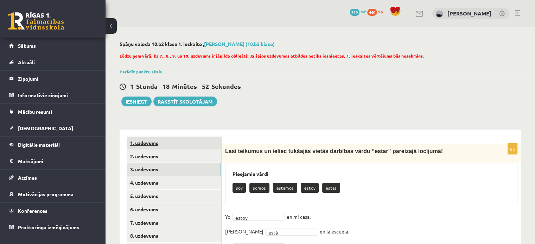
scroll to position [0, 0]
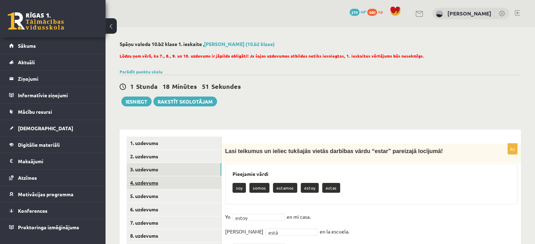
click at [156, 186] on link "4. uzdevums" at bounding box center [174, 183] width 95 height 13
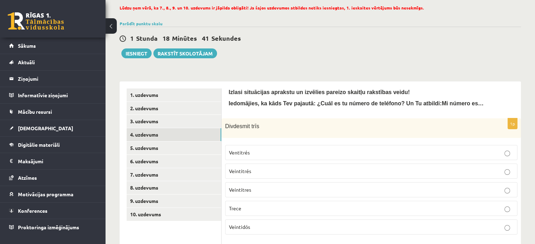
scroll to position [70, 0]
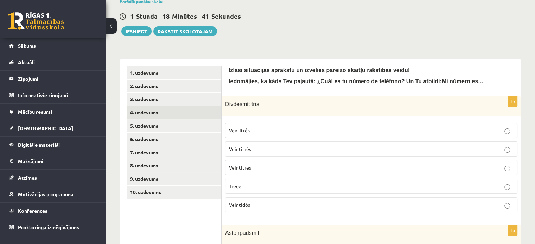
click at [304, 102] on p "Divdesmit trīs" at bounding box center [353, 104] width 257 height 8
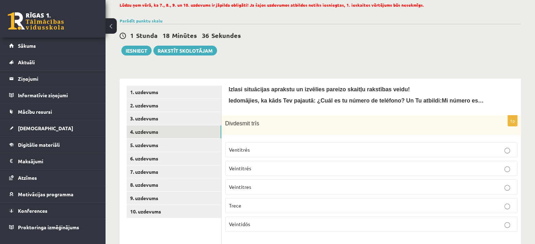
scroll to position [50, 0]
click at [268, 187] on p "Veintitres" at bounding box center [371, 187] width 284 height 7
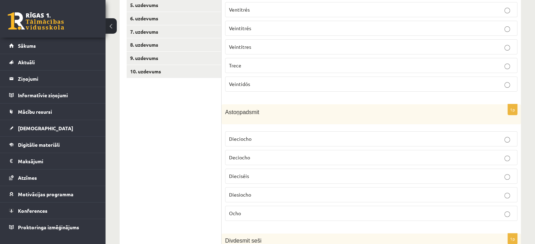
scroll to position [191, 0]
click at [259, 192] on p "Diesiocho" at bounding box center [371, 195] width 284 height 7
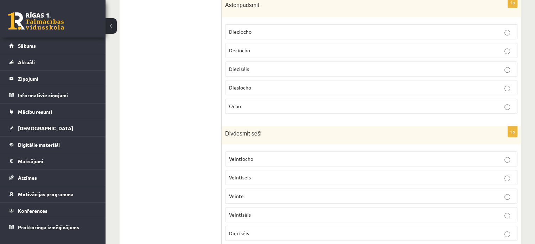
scroll to position [296, 0]
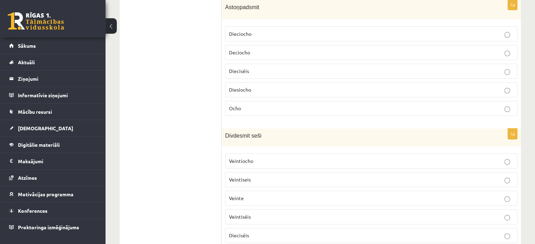
click at [256, 233] on p "Dieciséis" at bounding box center [371, 235] width 284 height 7
click at [264, 213] on p "Veintiséis" at bounding box center [371, 216] width 284 height 7
click at [272, 177] on p "Veintiseis" at bounding box center [371, 179] width 284 height 7
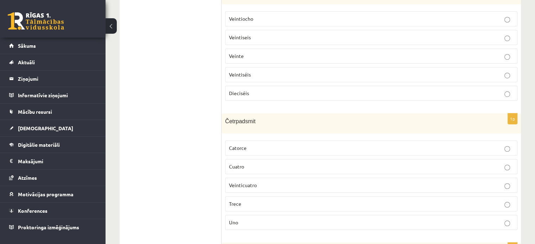
scroll to position [437, 0]
click at [260, 146] on p "Catorce" at bounding box center [371, 149] width 284 height 7
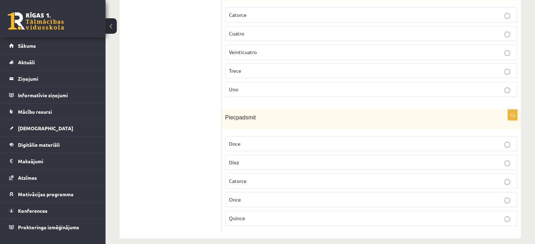
scroll to position [574, 0]
click at [315, 213] on p "Quince" at bounding box center [371, 216] width 284 height 7
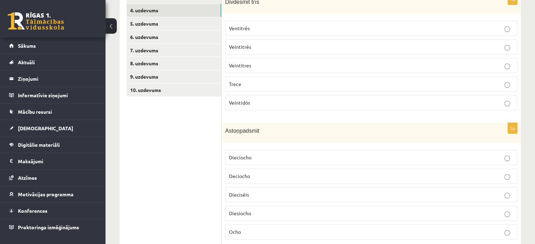
scroll to position [46, 0]
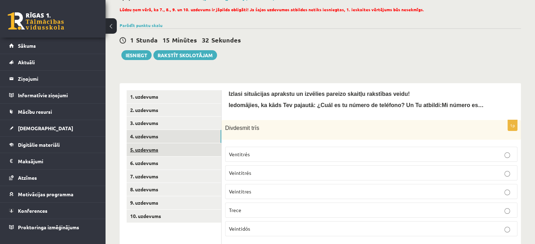
click at [165, 151] on link "5. uzdevums" at bounding box center [174, 149] width 95 height 13
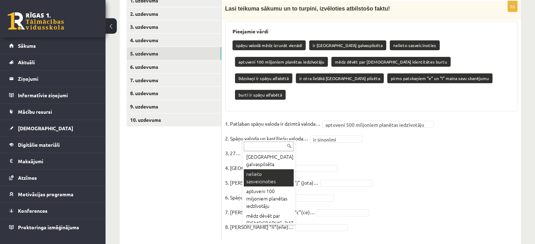
scroll to position [34, 0]
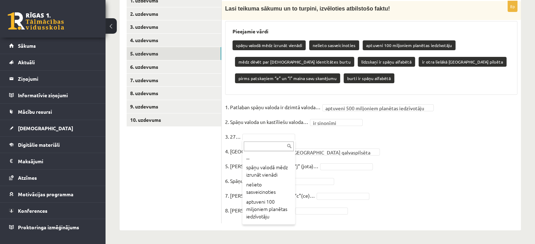
drag, startPoint x: 339, startPoint y: 140, endPoint x: 323, endPoint y: 140, distance: 15.1
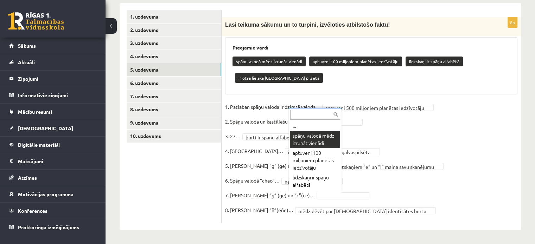
scroll to position [110, 0]
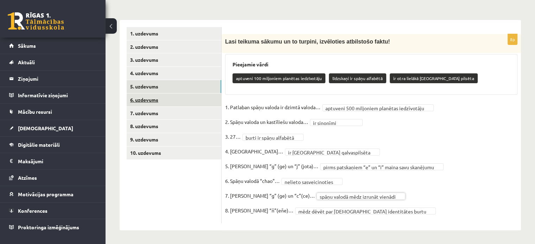
click at [159, 95] on link "6. uzdevums" at bounding box center [174, 100] width 95 height 13
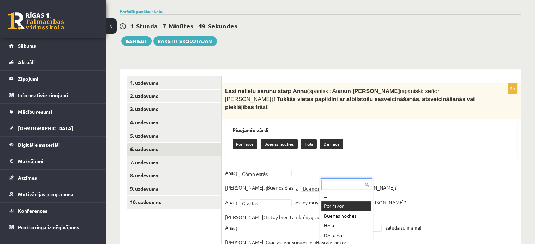
scroll to position [94, 0]
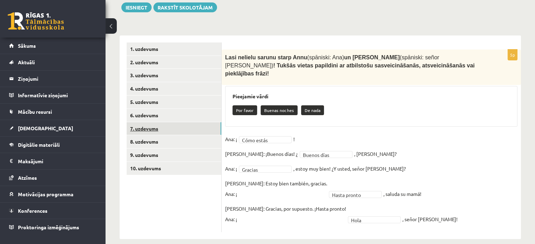
click at [156, 125] on link "7. uzdevums" at bounding box center [174, 128] width 95 height 13
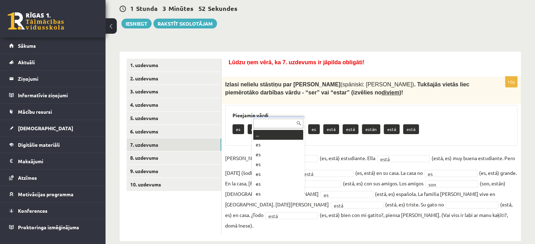
scroll to position [8, 0]
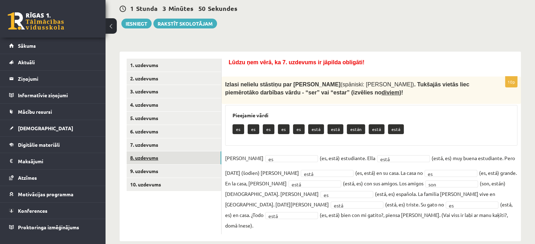
click at [167, 156] on link "8. uzdevums" at bounding box center [174, 158] width 95 height 13
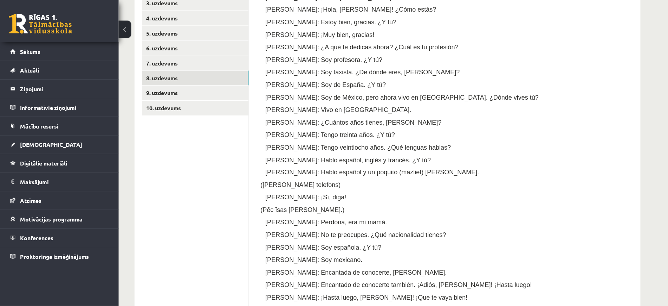
scroll to position [167, 0]
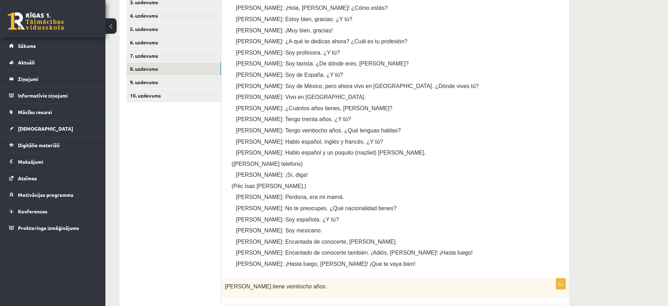
drag, startPoint x: 544, startPoint y: 0, endPoint x: 442, endPoint y: 143, distance: 175.7
click at [442, 143] on p "Marta: Hablo español, inglés y francés. ¿Y tú?" at bounding box center [405, 141] width 313 height 7
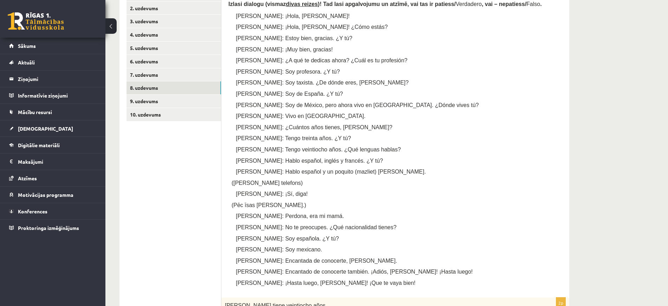
scroll to position [142, 0]
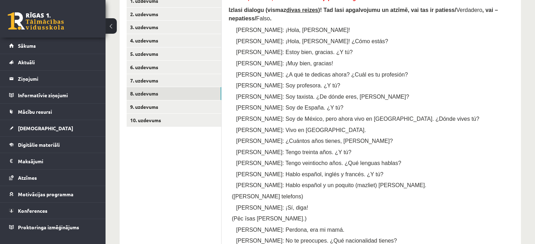
drag, startPoint x: 672, startPoint y: 4, endPoint x: 384, endPoint y: 119, distance: 310.5
click at [384, 127] on p "Marta: Vivo en Madrid." at bounding box center [381, 130] width 264 height 7
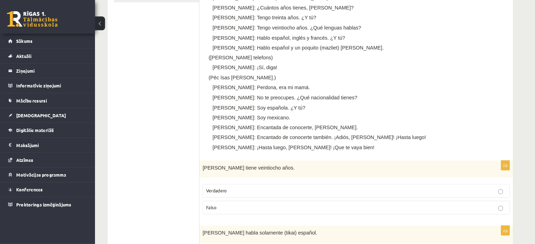
scroll to position [267, 0]
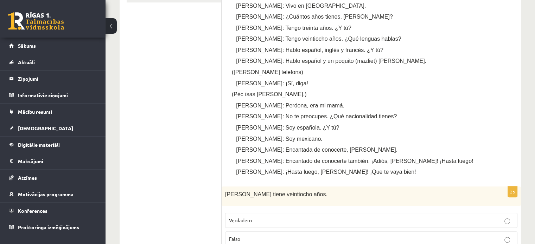
drag, startPoint x: 519, startPoint y: 0, endPoint x: 355, endPoint y: 115, distance: 200.1
click at [353, 114] on div "Lūdzu ņem vērā, ka 8. uzdevums ir jāpilda obligāti! Izlasi dialogu (vismaz diva…" at bounding box center [371, 25] width 285 height 310
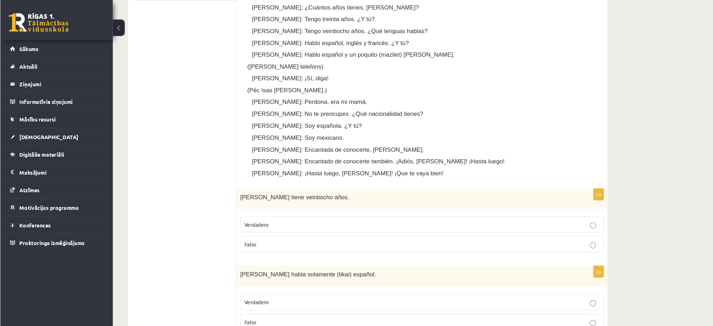
scroll to position [268, 0]
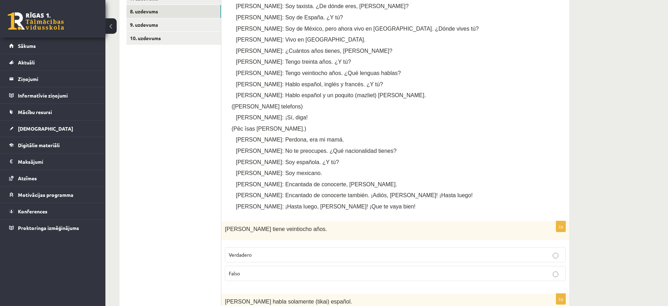
drag, startPoint x: 411, startPoint y: 176, endPoint x: 436, endPoint y: 174, distance: 25.0
click at [411, 175] on p "Pedro: Soy mexicano." at bounding box center [405, 172] width 313 height 7
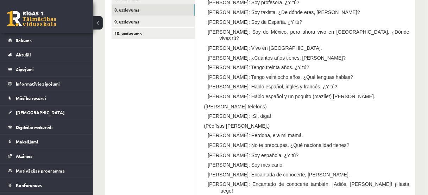
scroll to position [225, 0]
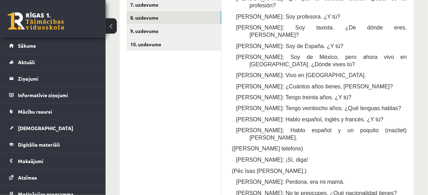
drag, startPoint x: 636, startPoint y: 0, endPoint x: 145, endPoint y: 108, distance: 502.6
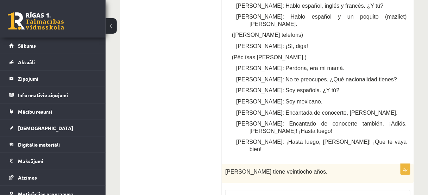
scroll to position [338, 0]
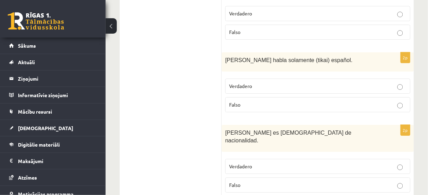
scroll to position [523, 0]
click at [263, 101] on p "Falso" at bounding box center [317, 104] width 177 height 7
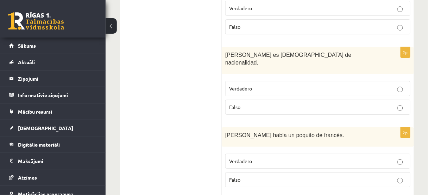
scroll to position [602, 0]
click at [288, 84] on p "Verdadero" at bounding box center [317, 87] width 177 height 7
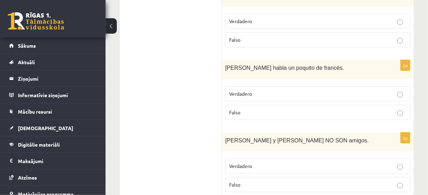
scroll to position [669, 0]
click at [316, 108] on p "Falso" at bounding box center [317, 111] width 177 height 7
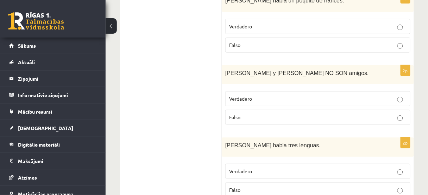
scroll to position [737, 0]
click at [252, 95] on p "Verdadero" at bounding box center [317, 98] width 177 height 7
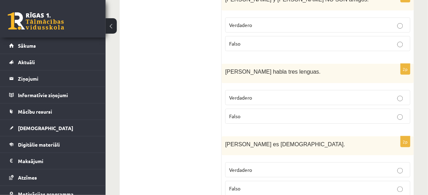
scroll to position [816, 0]
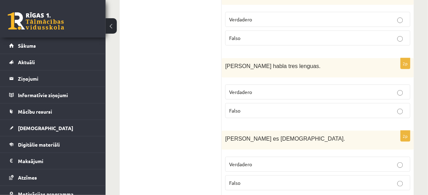
click at [275, 89] on p "Verdadero" at bounding box center [317, 92] width 177 height 7
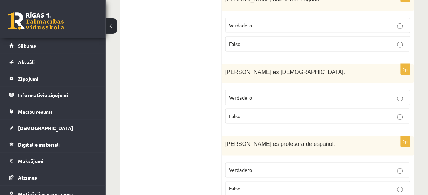
scroll to position [883, 0]
click at [265, 112] on p "Falso" at bounding box center [317, 115] width 177 height 7
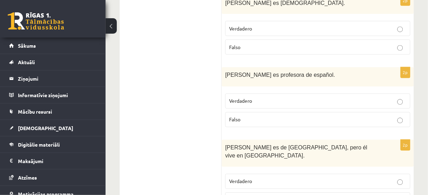
scroll to position [953, 0]
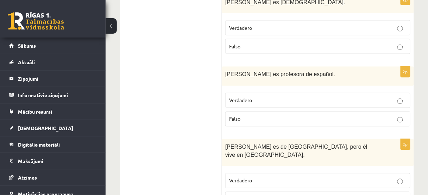
click at [250, 97] on span "Verdadero" at bounding box center [240, 100] width 23 height 6
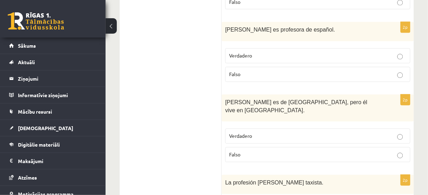
scroll to position [998, 0]
click at [275, 133] on p "Verdadero" at bounding box center [317, 136] width 177 height 7
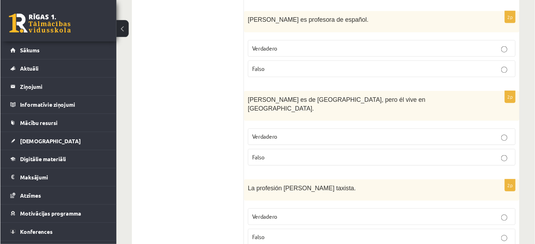
scroll to position [937, 0]
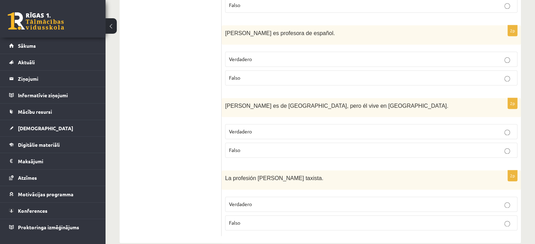
drag, startPoint x: 342, startPoint y: 2, endPoint x: 174, endPoint y: 73, distance: 181.8
click at [249, 201] on span "Verdadero" at bounding box center [240, 204] width 23 height 6
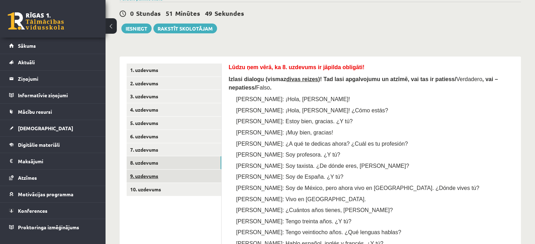
scroll to position [105, 0]
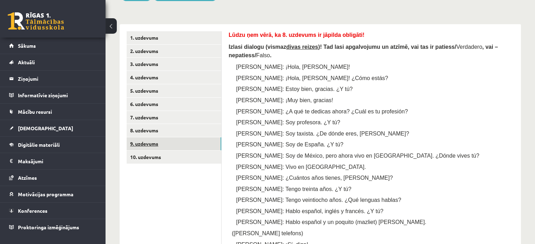
click at [159, 142] on link "9. uzdevums" at bounding box center [174, 143] width 95 height 13
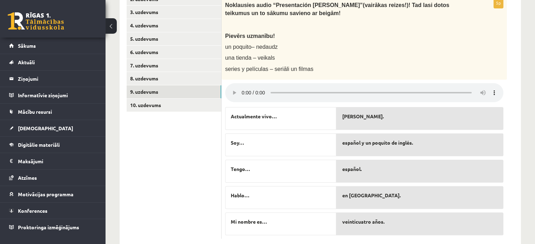
scroll to position [148, 0]
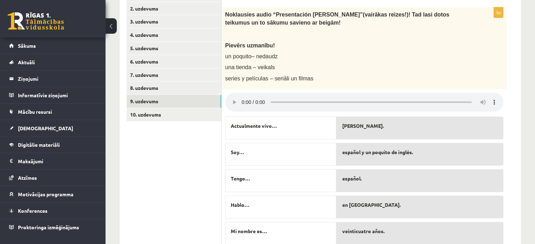
click at [448, 42] on p "Pievērs uzmanību!" at bounding box center [346, 45] width 243 height 7
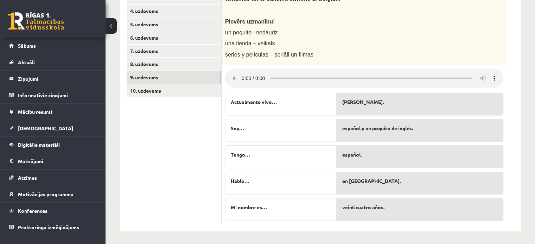
scroll to position [173, 0]
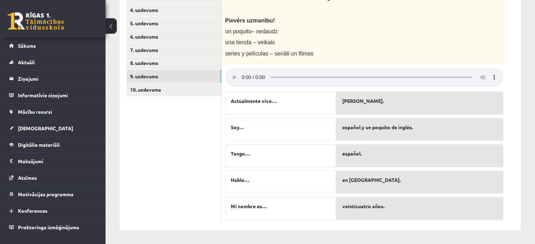
click at [457, 21] on p "Pievērs uzmanību!" at bounding box center [346, 20] width 243 height 7
click at [486, 47] on div "Noklausies audio “Presentaci ón Álvaro” (vairākas reizes!)! Tad lasi dotos teik…" at bounding box center [364, 23] width 285 height 82
click at [464, 47] on div "Noklausies audio “Presentaci ón Álvaro” (vairākas reizes!)! Tad lasi dotos teik…" at bounding box center [364, 23] width 285 height 82
drag, startPoint x: 515, startPoint y: 212, endPoint x: 496, endPoint y: 161, distance: 54.1
click at [530, 239] on div at bounding box center [530, 239] width 0 height 0
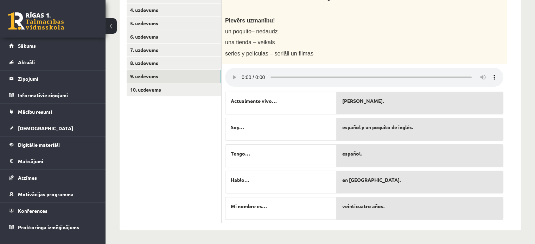
click at [530, 239] on div at bounding box center [530, 239] width 0 height 0
click at [447, 41] on p "una tienda – veikals" at bounding box center [346, 42] width 243 height 7
click at [184, 131] on ul "1. uzdevums 2. uzdevums 3. uzdevums 4. uzdevums 5. uzdevums 6. uzdevums 7. uzde…" at bounding box center [174, 94] width 95 height 260
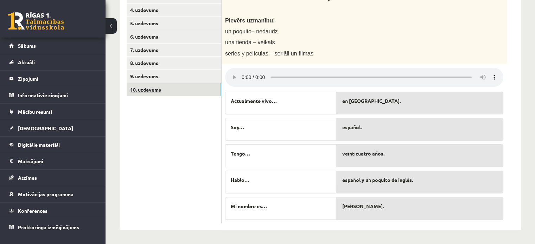
click at [161, 86] on link "10. uzdevums" at bounding box center [174, 89] width 95 height 13
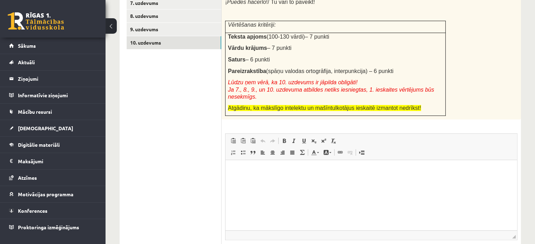
scroll to position [230, 0]
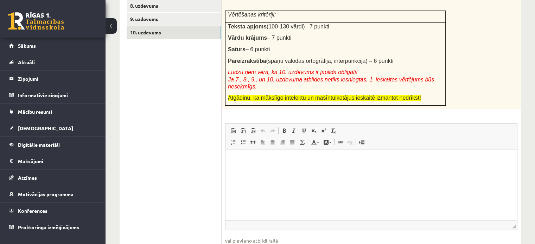
click at [342, 155] on html at bounding box center [370, 160] width 291 height 21
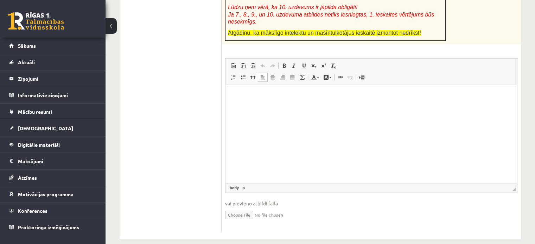
scroll to position [296, 0]
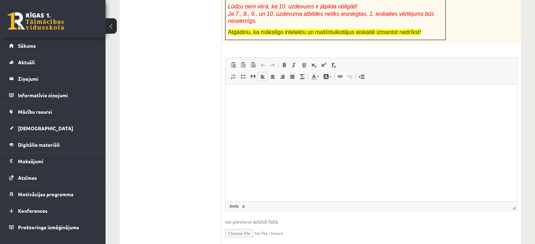
drag, startPoint x: 514, startPoint y: 181, endPoint x: 518, endPoint y: 231, distance: 50.8
click at [518, 231] on div "26p Uzdevumu veic pa soļiem: 1. solis. Iztēlojies , ka Tu esi saticis Manuelu (…" at bounding box center [371, 49] width 299 height 403
drag, startPoint x: 513, startPoint y: 204, endPoint x: 527, endPoint y: 253, distance: 50.4
click at [274, 106] on html at bounding box center [370, 94] width 291 height 21
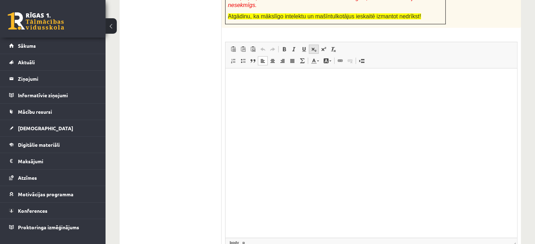
scroll to position [331, 0]
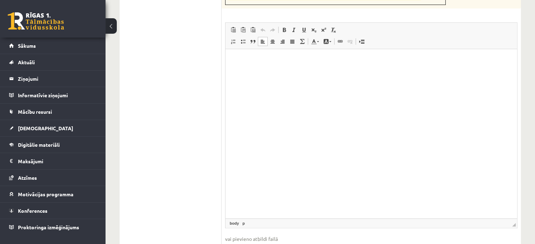
drag, startPoint x: 308, startPoint y: 118, endPoint x: 369, endPoint y: 132, distance: 62.8
click at [321, 71] on html at bounding box center [370, 59] width 291 height 21
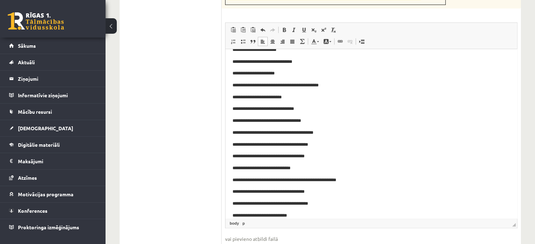
scroll to position [22, 0]
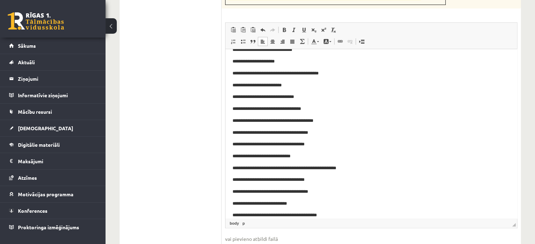
click at [146, 107] on ul "1. uzdevums 2. uzdevums 3. uzdevums 4. uzdevums 5. uzdevums 6. uzdevums 7. uzde…" at bounding box center [174, 37] width 95 height 463
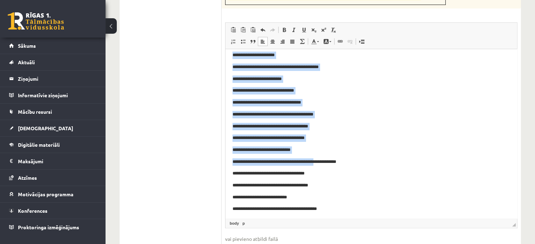
scroll to position [30, 0]
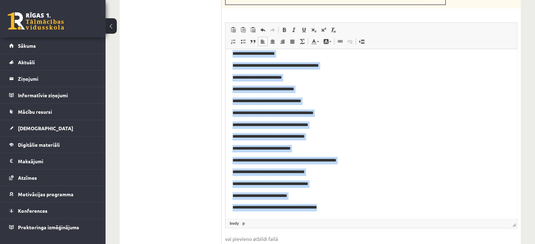
drag, startPoint x: 227, startPoint y: 54, endPoint x: 388, endPoint y: 227, distance: 235.9
click at [388, 219] on html "**********" at bounding box center [370, 119] width 291 height 199
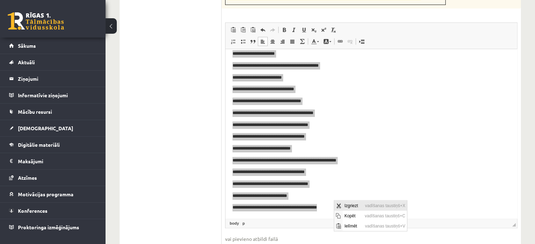
scroll to position [0, 0]
click at [345, 214] on span "Kopēt" at bounding box center [352, 216] width 20 height 10
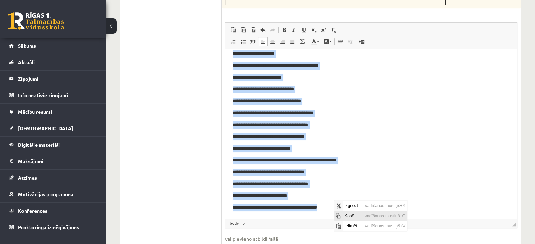
copy body "**********"
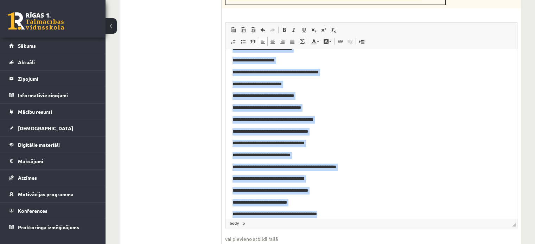
click at [350, 204] on p "**********" at bounding box center [368, 202] width 272 height 7
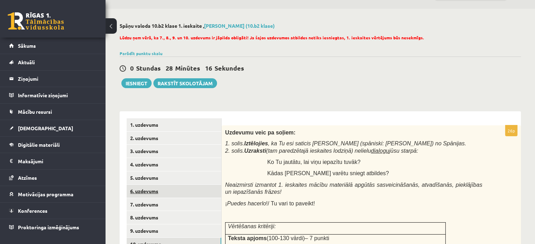
scroll to position [15, 0]
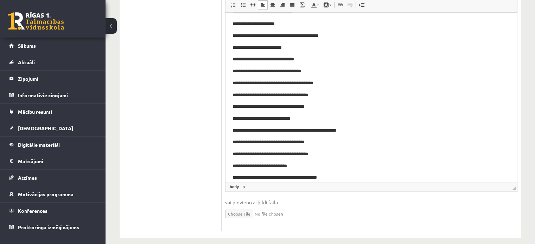
click at [181, 143] on ul "1. uzdevums 2. uzdevums 3. uzdevums 4. uzdevums 5. uzdevums 6. uzdevums 7. uzde…" at bounding box center [174, 0] width 95 height 463
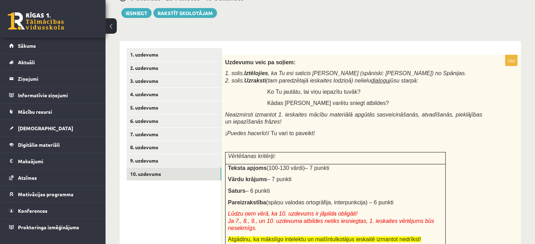
scroll to position [86, 0]
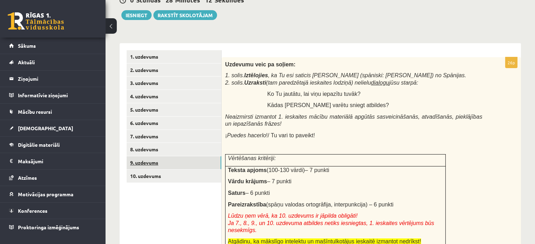
click at [152, 167] on link "9. uzdevums" at bounding box center [174, 162] width 95 height 13
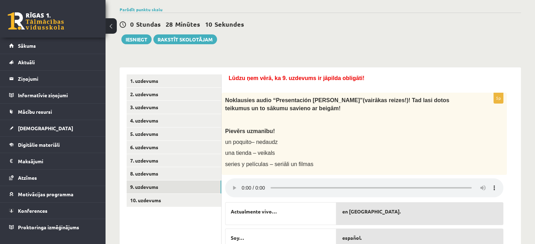
scroll to position [173, 0]
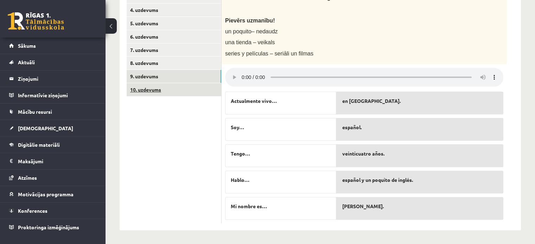
click at [154, 91] on link "10. uzdevums" at bounding box center [174, 89] width 95 height 13
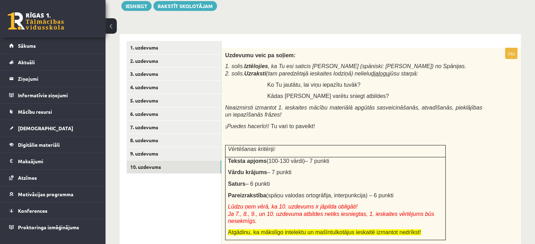
scroll to position [0, 0]
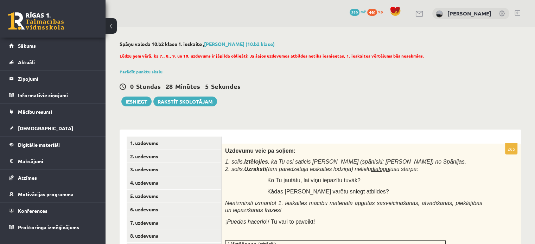
click at [134, 101] on button "Iesniegt" at bounding box center [136, 102] width 30 height 10
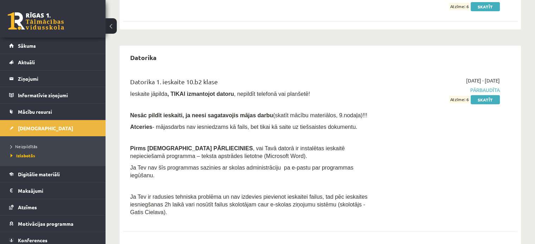
scroll to position [169, 0]
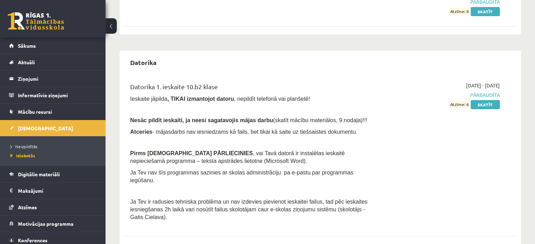
click at [37, 28] on link at bounding box center [36, 21] width 56 height 18
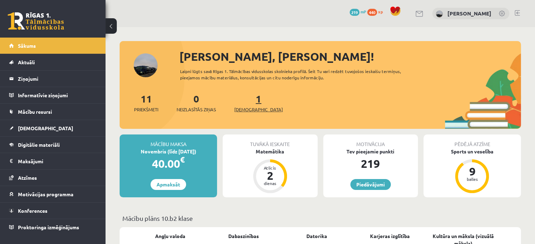
click at [245, 103] on link "1 Ieskaites" at bounding box center [258, 102] width 49 height 21
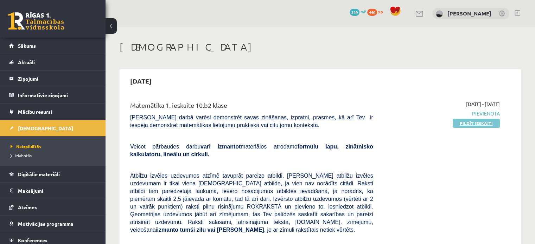
click at [469, 121] on link "Pildīt ieskaiti" at bounding box center [476, 123] width 47 height 9
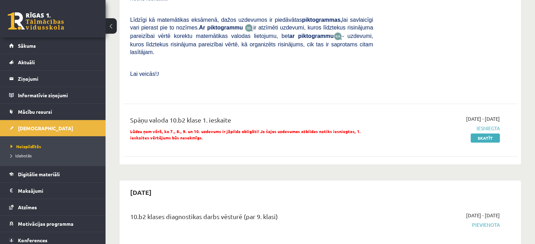
scroll to position [387, 0]
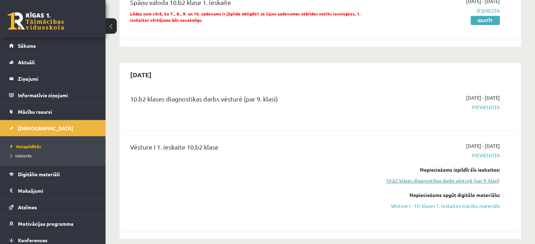
click at [480, 177] on link "10.b2 klases diagnostikas darbs vēsturē (par 9. klasi)" at bounding box center [442, 180] width 116 height 7
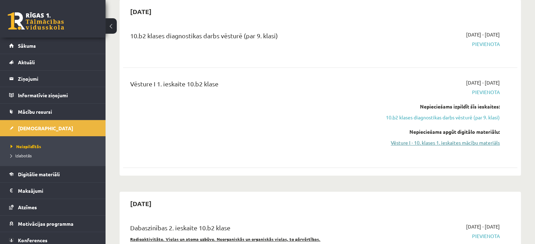
click at [453, 139] on link "Vēsture I - 10. klases 1. ieskaites mācību materiāls" at bounding box center [442, 142] width 116 height 7
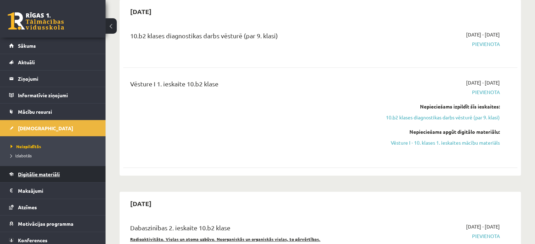
click at [45, 173] on span "Digitālie materiāli" at bounding box center [39, 174] width 42 height 6
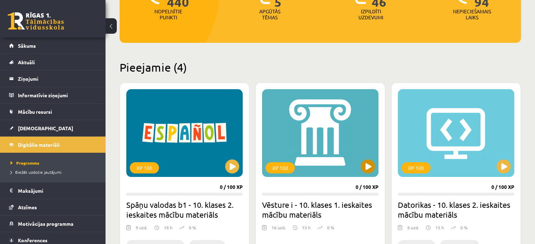
scroll to position [176, 0]
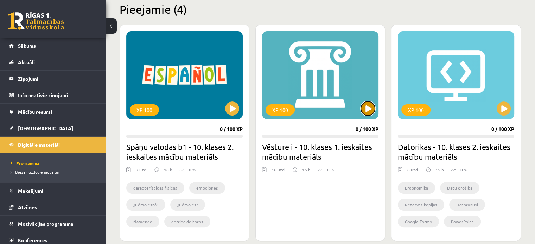
click at [367, 107] on button at bounding box center [368, 109] width 14 height 14
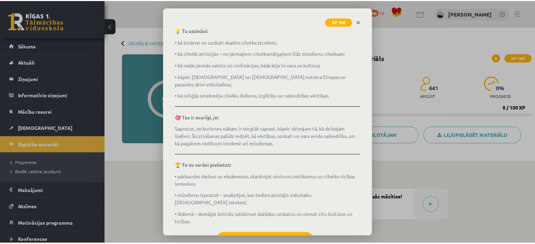
scroll to position [111, 0]
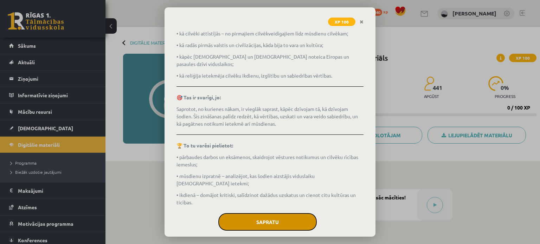
click at [280, 213] on button "Sapratu" at bounding box center [267, 222] width 98 height 18
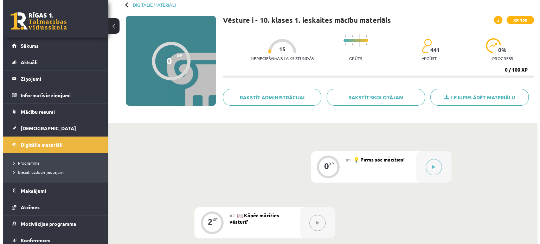
scroll to position [0, 0]
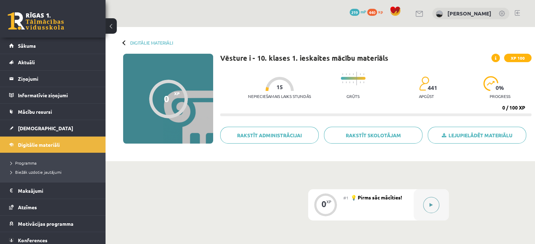
click at [433, 201] on button at bounding box center [431, 205] width 16 height 16
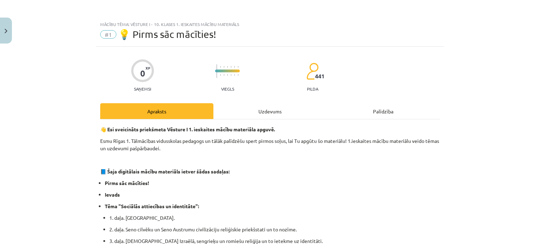
click at [250, 109] on div "Uzdevums" at bounding box center [269, 111] width 113 height 16
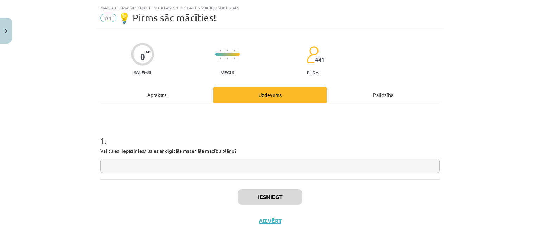
scroll to position [18, 0]
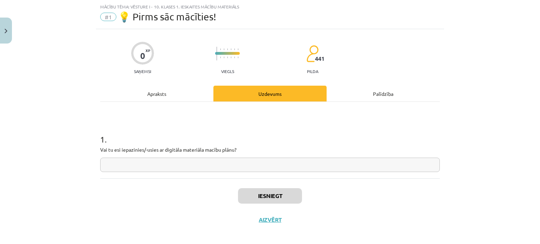
click at [164, 93] on div "Apraksts" at bounding box center [156, 94] width 113 height 16
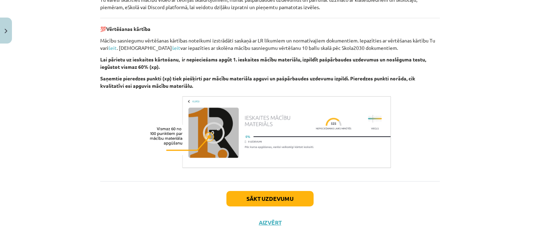
scroll to position [524, 0]
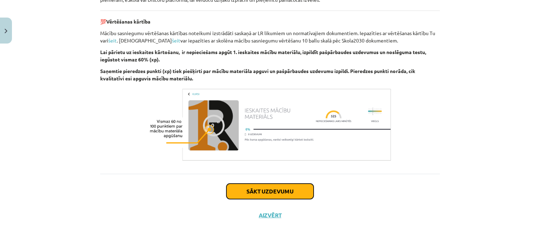
click at [269, 187] on button "Sākt uzdevumu" at bounding box center [269, 191] width 87 height 15
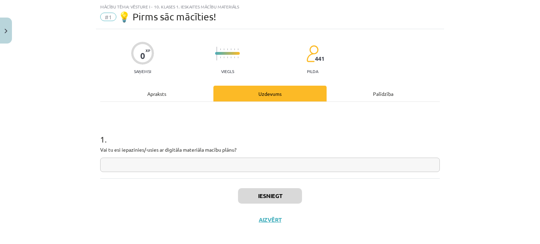
click at [243, 169] on input "text" at bounding box center [270, 165] width 340 height 14
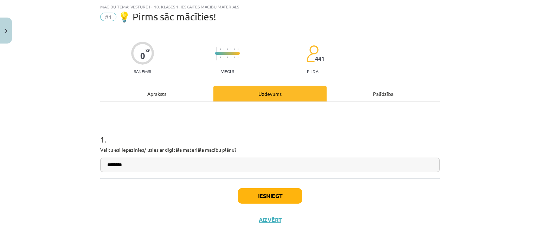
type input "********"
click at [264, 190] on button "Iesniegt" at bounding box center [270, 195] width 64 height 15
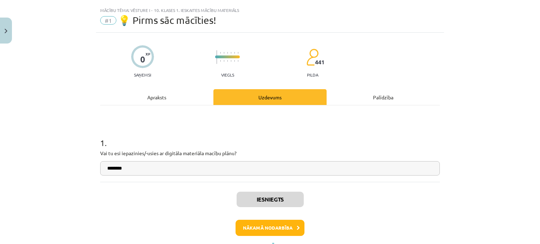
scroll to position [0, 0]
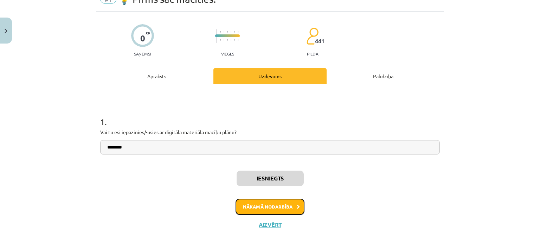
click at [255, 209] on button "Nākamā nodarbība" at bounding box center [270, 207] width 69 height 16
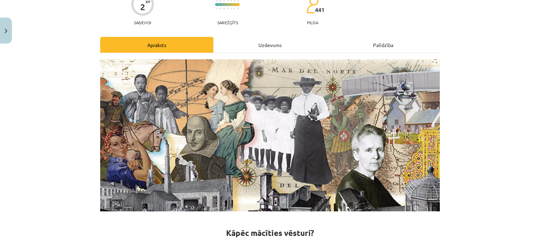
scroll to position [88, 0]
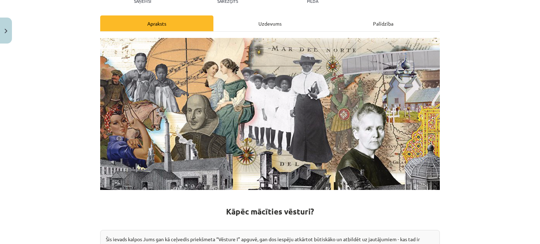
click at [260, 25] on div "Uzdevums" at bounding box center [269, 23] width 113 height 16
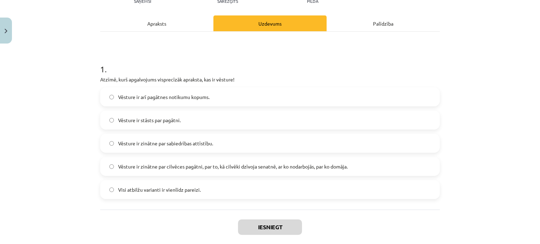
click at [227, 166] on span "Vēsture ir zinātne par cilvēces pagātni, par to, kā cilvēki dzīvoja senatnē, ar…" at bounding box center [233, 166] width 230 height 7
click at [288, 226] on button "Iesniegt" at bounding box center [270, 227] width 64 height 15
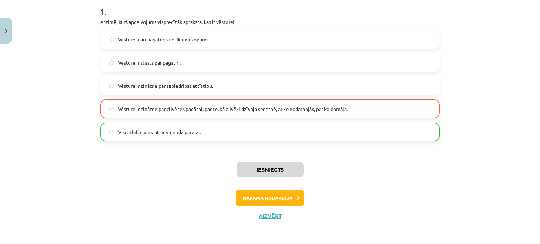
scroll to position [146, 0]
click at [297, 197] on icon at bounding box center [298, 197] width 3 height 5
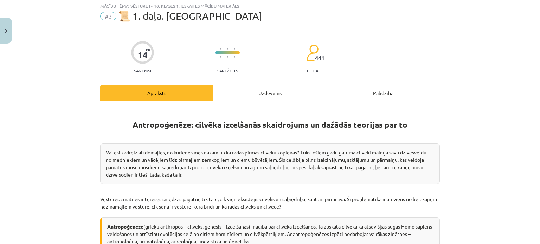
scroll to position [18, 0]
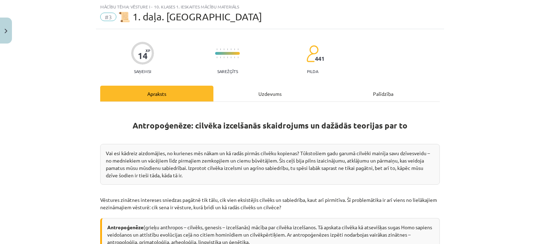
click at [245, 100] on div "Uzdevums" at bounding box center [269, 94] width 113 height 16
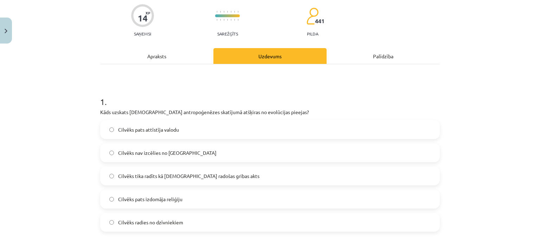
scroll to position [53, 0]
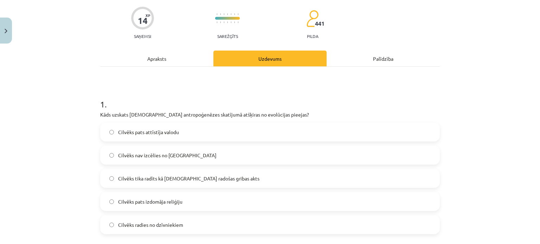
click at [153, 178] on span "Cilvēks tika radīts kā Dieva radošas gribas akts" at bounding box center [188, 178] width 141 height 7
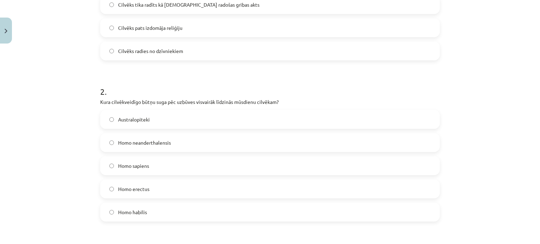
scroll to position [229, 0]
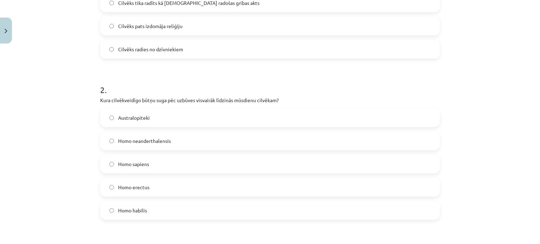
click at [150, 161] on label "Homo sapiens" at bounding box center [270, 164] width 338 height 18
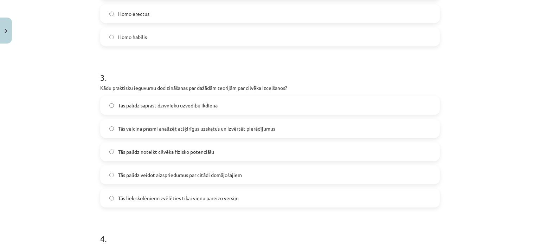
scroll to position [404, 0]
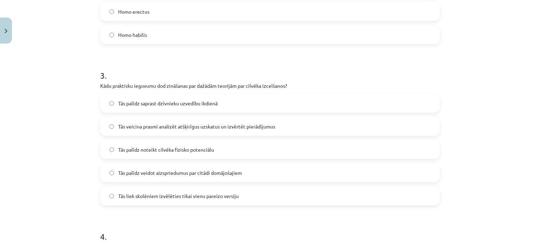
click at [180, 128] on span "Tās veicina prasmi analizēt atšķirīgus uzskatus un izvērtēt pierādījumus" at bounding box center [196, 126] width 157 height 7
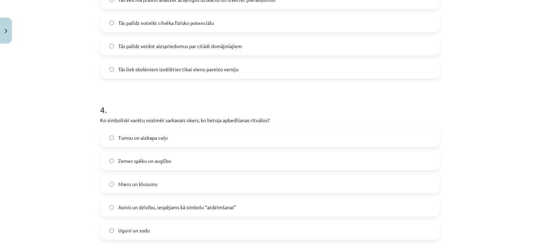
scroll to position [545, 0]
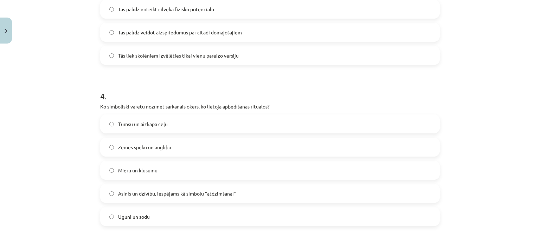
click at [219, 193] on span "Asinis un dzīvību, iespējams kā simbolu “atdzimšanai”" at bounding box center [177, 193] width 118 height 7
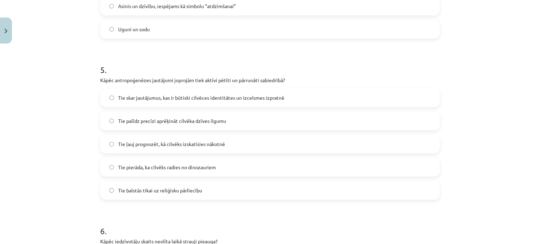
scroll to position [721, 0]
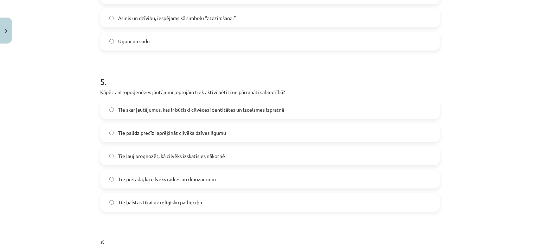
click at [133, 112] on span "Tie skar jautājumus, kas ir būtiski cilvēces identitātes un izcelsmes izpratnē" at bounding box center [201, 109] width 166 height 7
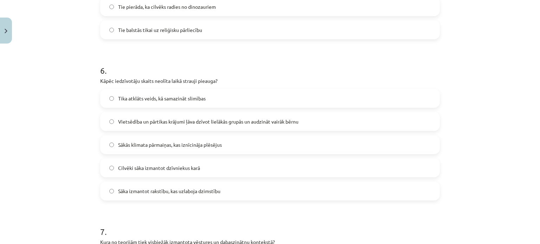
scroll to position [879, 0]
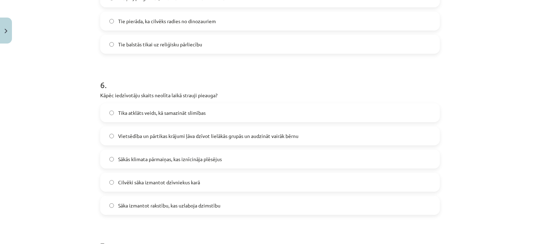
click at [148, 139] on span "Vietsēdība un pārtikas krājumi ļāva dzīvot lielākās grupās un audzināt vairāk b…" at bounding box center [208, 136] width 180 height 7
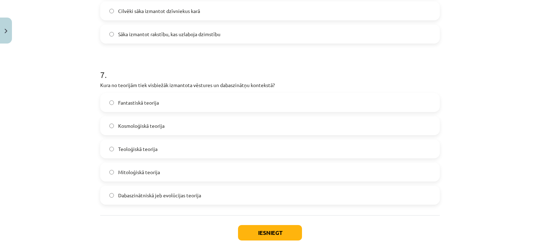
scroll to position [1055, 0]
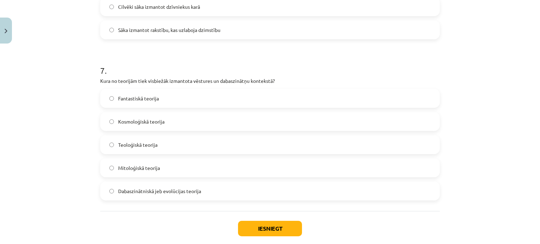
click at [148, 189] on span "Dabaszinātniskā jeb evolūcijas teorija" at bounding box center [159, 191] width 83 height 7
click at [283, 227] on button "Iesniegt" at bounding box center [270, 228] width 64 height 15
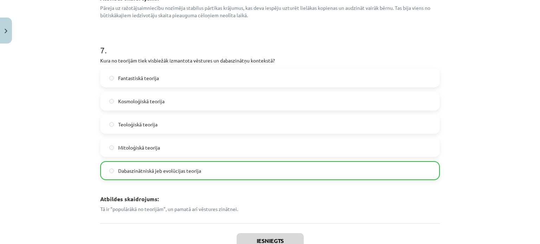
scroll to position [1325, 0]
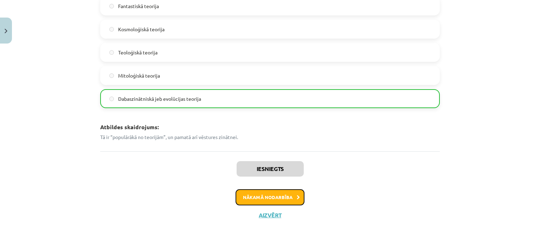
click at [277, 197] on button "Nākamā nodarbība" at bounding box center [270, 198] width 69 height 16
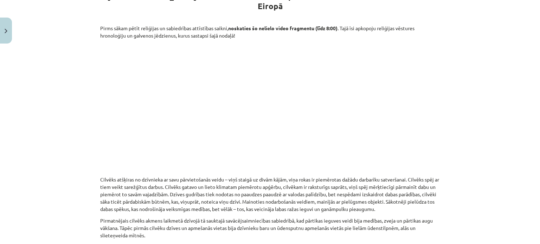
scroll to position [0, 0]
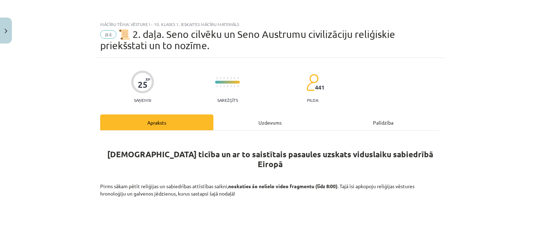
click at [260, 126] on div "Uzdevums" at bounding box center [269, 123] width 113 height 16
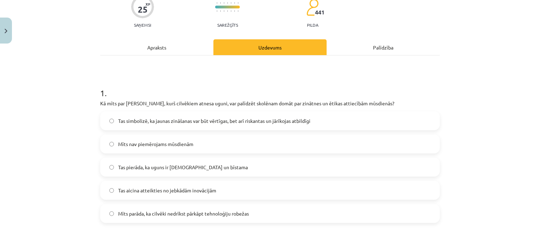
scroll to position [88, 0]
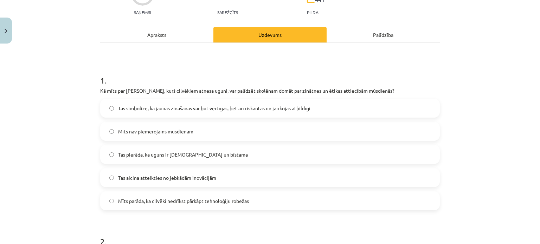
click at [159, 110] on span "Tas simbolizē, ka jaunas zināšanas var būt vērtīgas, bet arī riskantas un jārīk…" at bounding box center [214, 108] width 192 height 7
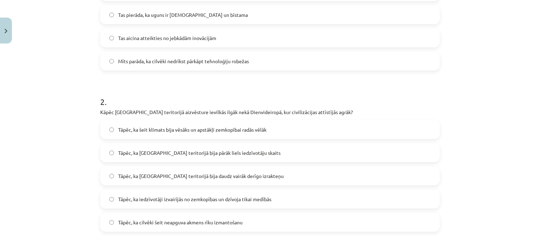
scroll to position [229, 0]
click at [160, 131] on span "Tāpēc, ka šeit klimats bija vēsāks un apstākļi zemkopībai radās vēlāk" at bounding box center [192, 129] width 148 height 7
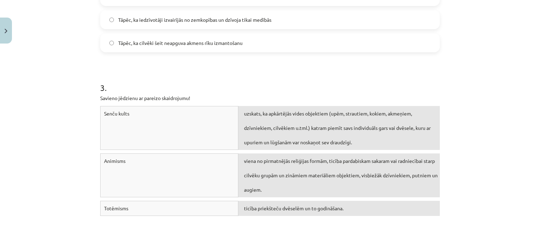
scroll to position [404, 0]
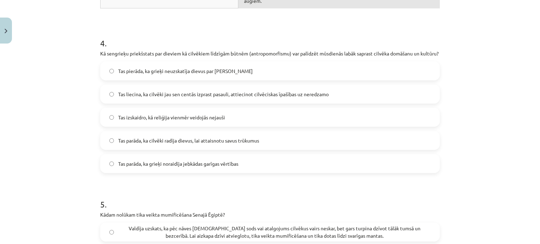
click at [75, 95] on div "Mācību tēma: Vēsture i - 10. klases 1. ieskaites mācību materiāls #4 📜 2. daļa.…" at bounding box center [270, 122] width 540 height 244
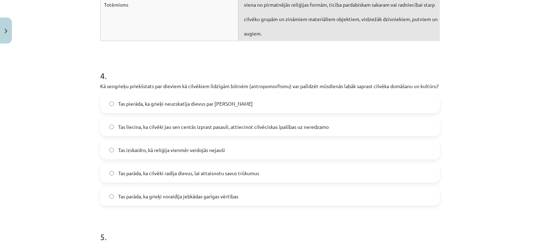
scroll to position [579, 0]
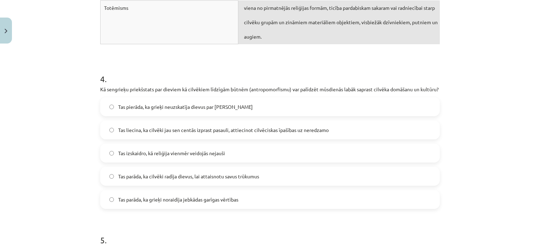
click at [142, 134] on span "Tas liecina, ka cilvēki jau sen centās izprast pasauli, attiecinot cilvēciskas …" at bounding box center [223, 130] width 211 height 7
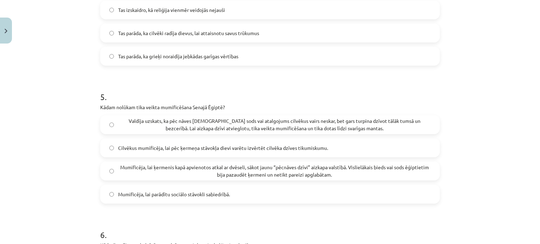
scroll to position [720, 0]
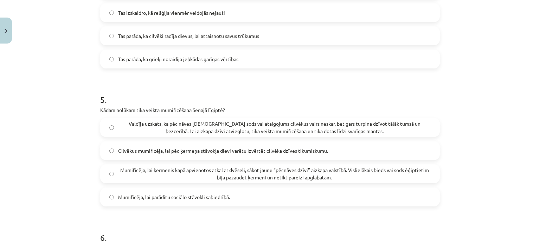
click at [134, 179] on span "Mumificēja, lai ķermenis kapā apvienotos atkal ar dvēseli, sākot jaunu “pēcnāve…" at bounding box center [274, 174] width 313 height 15
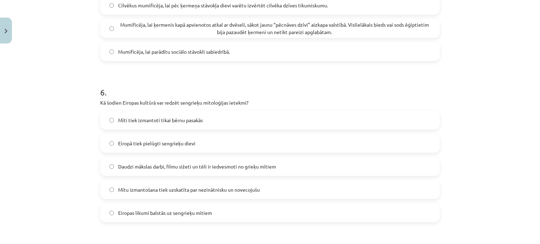
scroll to position [861, 0]
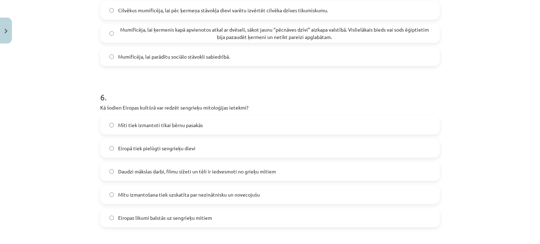
click at [182, 175] on span "Daudzi mākslas darbi, filmu sižeti un tēli ir iedvesmoti no grieķu mītiem" at bounding box center [197, 171] width 158 height 7
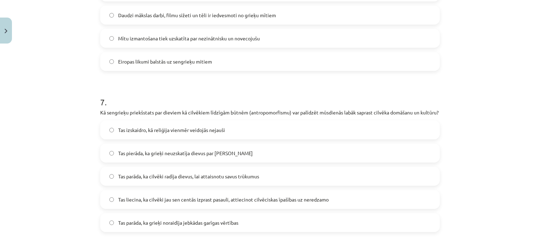
scroll to position [1037, 0]
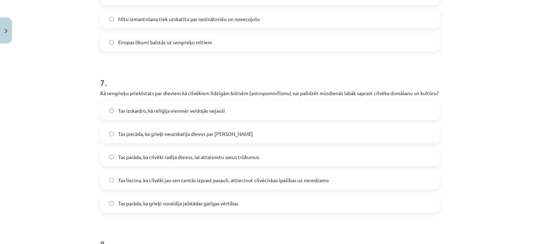
click at [185, 184] on span "Tas liecina, ka cilvēki jau sen centās izprast pasauli, attiecinot cilvēciskas …" at bounding box center [223, 180] width 211 height 7
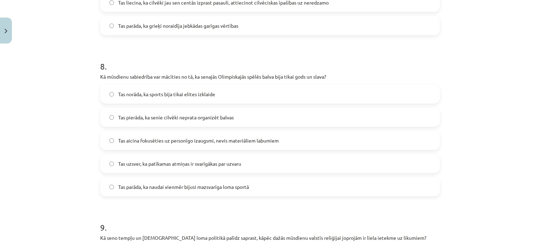
scroll to position [1212, 0]
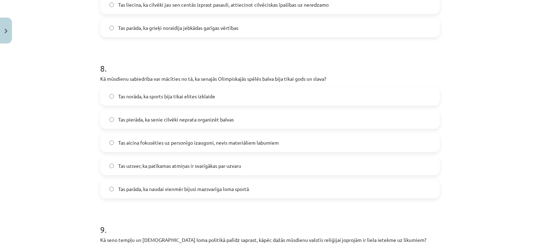
click at [199, 147] on span "Tas aicina fokusēties uz personīgo izaugsmi, nevis materiāliem labumiem" at bounding box center [198, 142] width 161 height 7
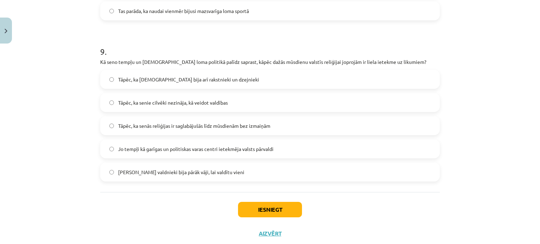
scroll to position [1388, 0]
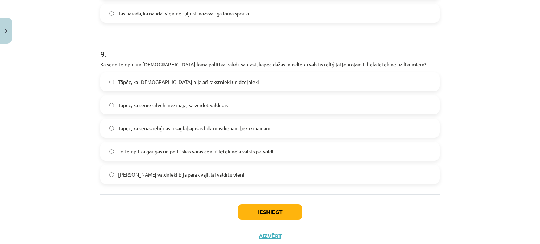
click at [210, 132] on span "Tāpēc, ka senās reliģijas ir saglabājušās līdz mūsdienām bez izmaiņām" at bounding box center [194, 128] width 152 height 7
click at [282, 220] on button "Iesniegt" at bounding box center [270, 212] width 64 height 15
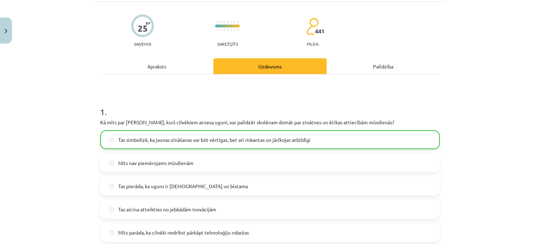
scroll to position [281, 0]
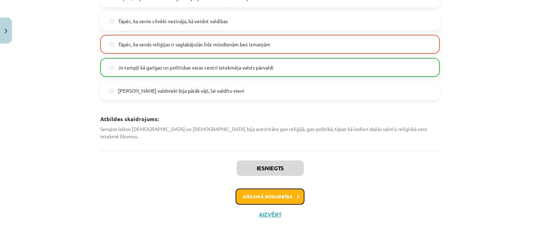
click at [281, 197] on button "Nākamā nodarbība" at bounding box center [270, 197] width 69 height 16
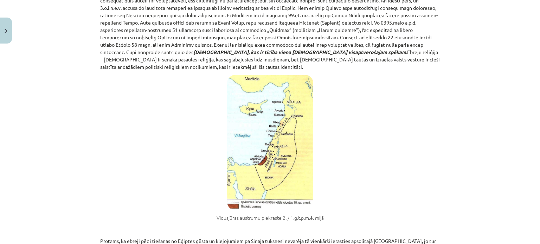
scroll to position [0, 0]
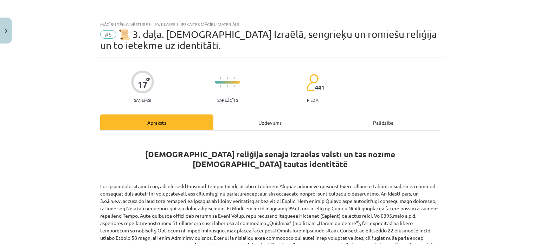
click at [264, 123] on div "Uzdevums" at bounding box center [269, 123] width 113 height 16
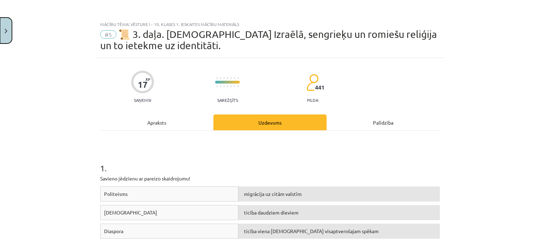
click at [7, 29] on img "Close" at bounding box center [6, 31] width 3 height 5
click at [40, 22] on div "Mācību tēma: Vēsture i - 10. klases 1. ieskaites mācību materiāls #5 📜 3. daļa.…" at bounding box center [270, 122] width 540 height 244
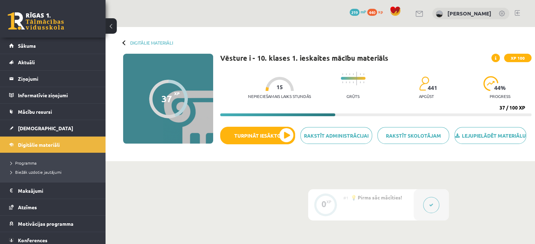
click at [45, 19] on link at bounding box center [36, 21] width 56 height 18
